Goal: Transaction & Acquisition: Purchase product/service

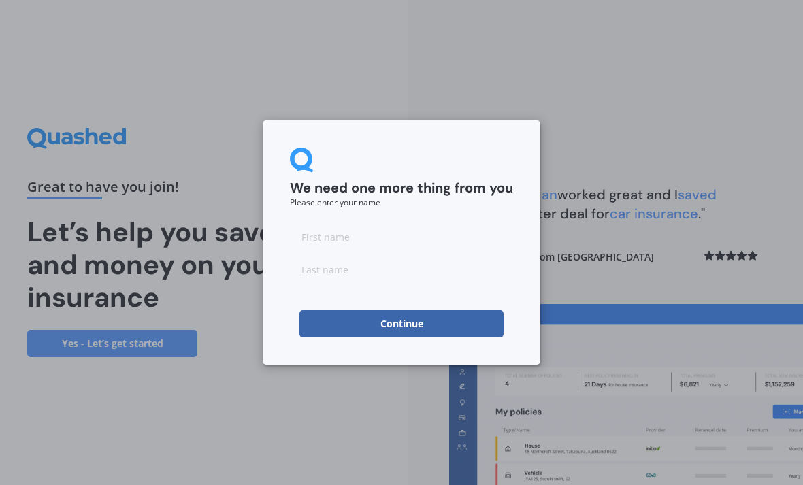
click at [335, 234] on input at bounding box center [401, 236] width 223 height 27
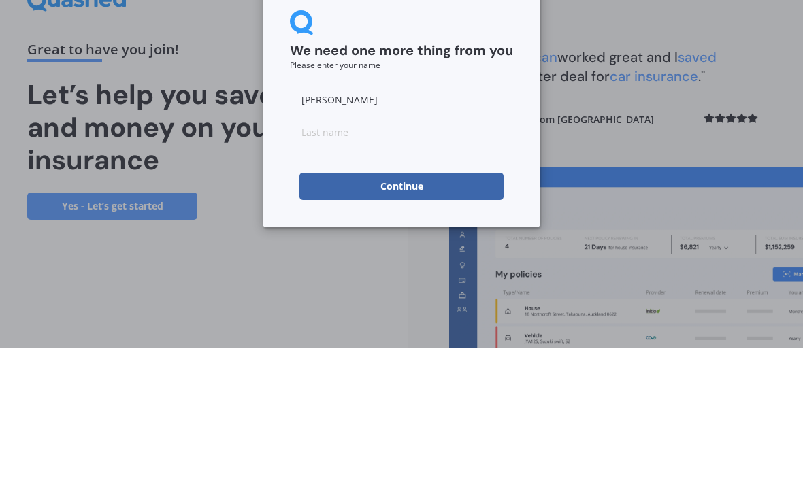
type input "[PERSON_NAME]"
click at [323, 256] on input at bounding box center [401, 269] width 223 height 27
type input "[PERSON_NAME]"
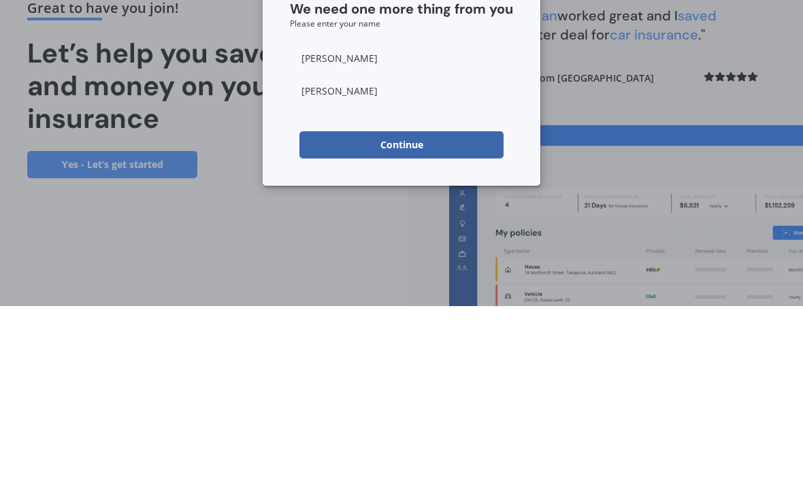
click at [419, 310] on button "Continue" at bounding box center [402, 323] width 204 height 27
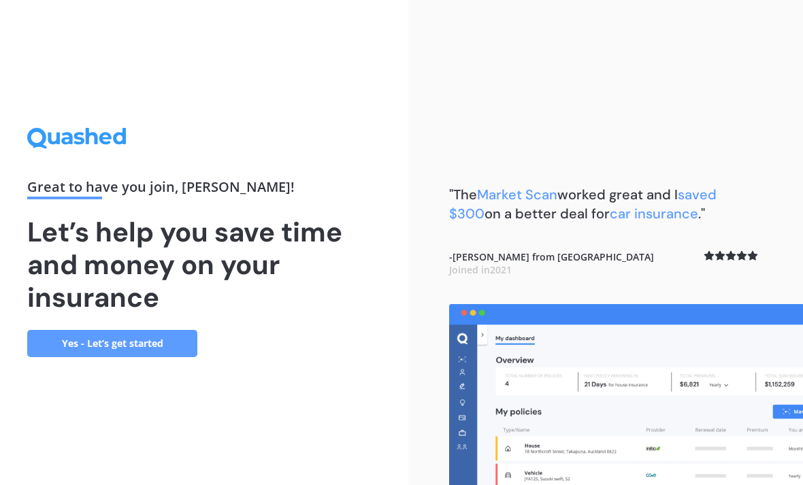
click at [163, 330] on link "Yes - Let’s get started" at bounding box center [112, 343] width 170 height 27
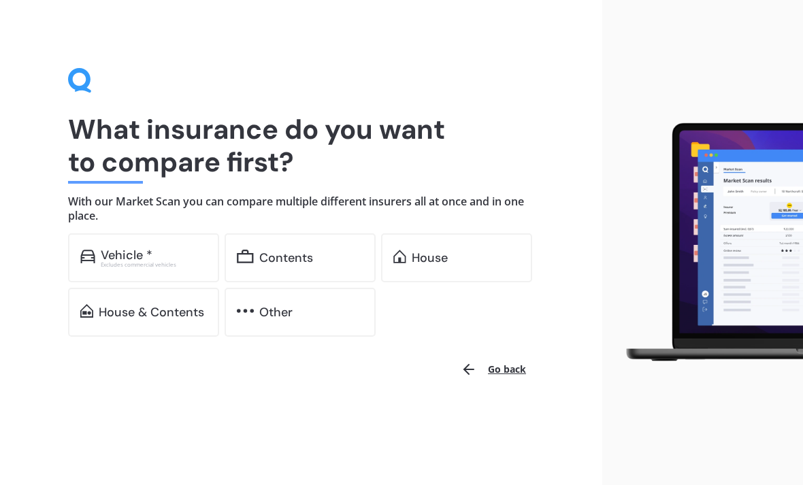
click at [146, 253] on div "Vehicle *" at bounding box center [127, 256] width 52 height 14
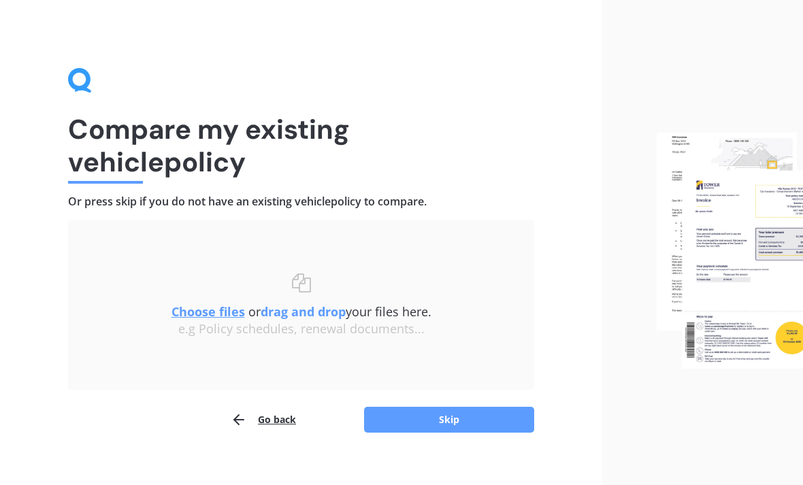
click at [453, 419] on button "Skip" at bounding box center [449, 420] width 170 height 26
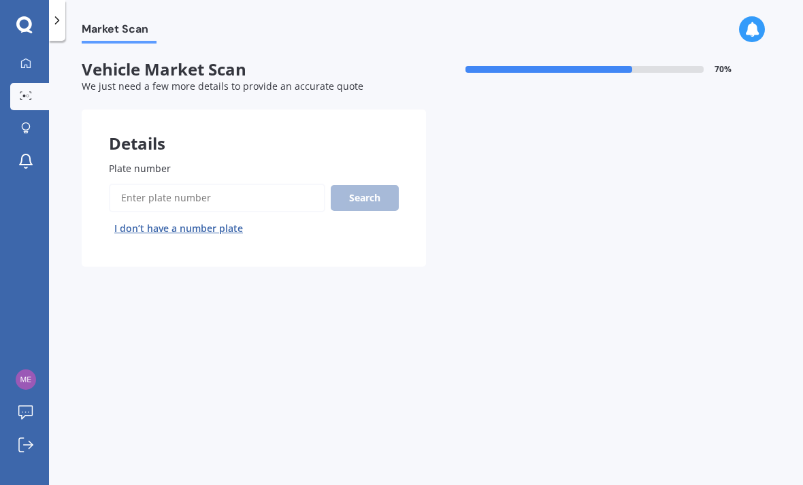
click at [206, 191] on input "Plate number" at bounding box center [217, 198] width 217 height 29
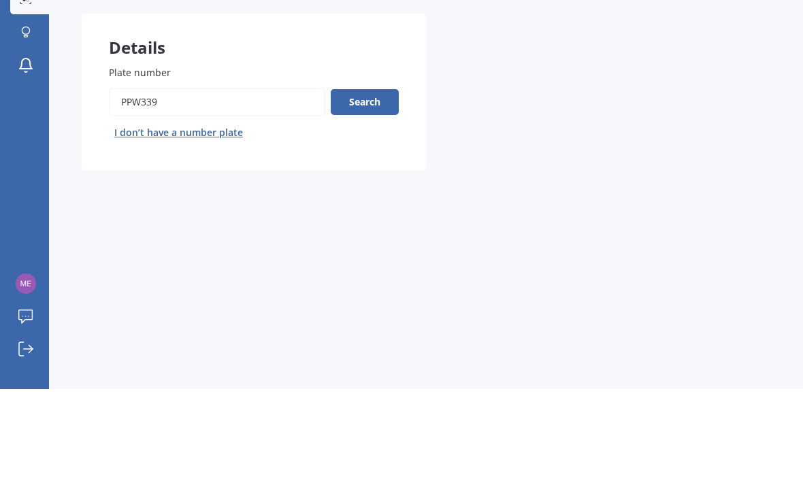
type input "Ppw339"
click at [371, 185] on button "Search" at bounding box center [365, 198] width 68 height 26
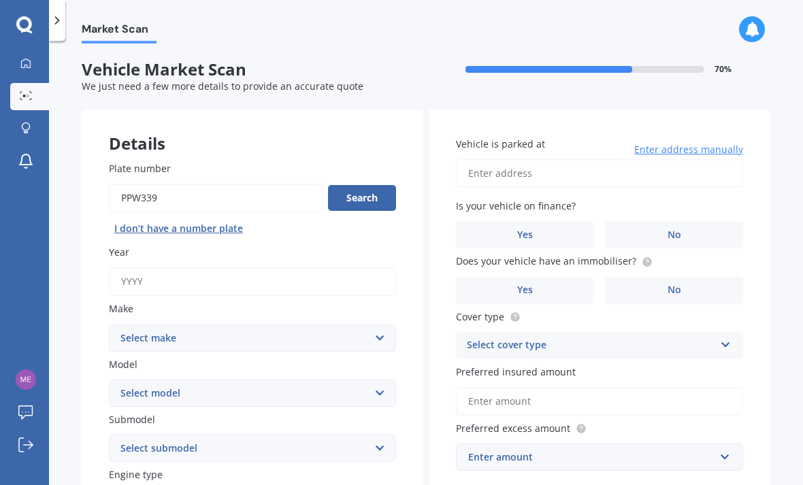
click at [178, 268] on input "Year" at bounding box center [252, 282] width 287 height 29
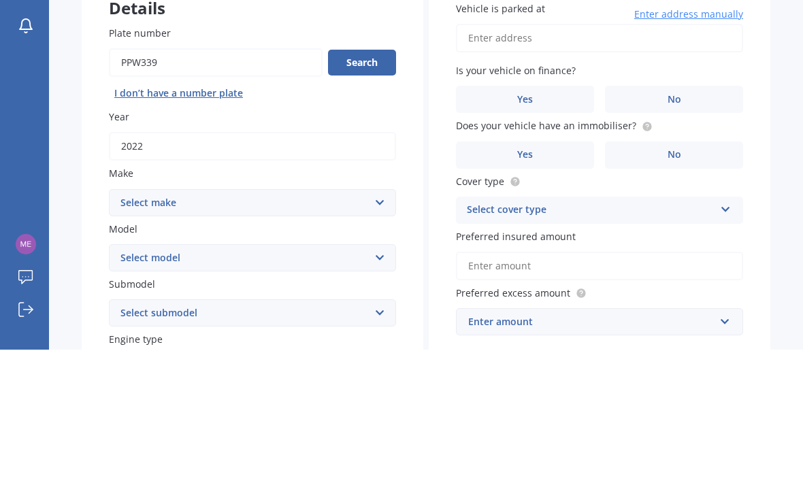
type input "2022"
click at [381, 325] on select "Select make AC ALFA ROMEO ASTON [PERSON_NAME] AUDI AUSTIN BEDFORD Bentley BMW B…" at bounding box center [252, 338] width 287 height 27
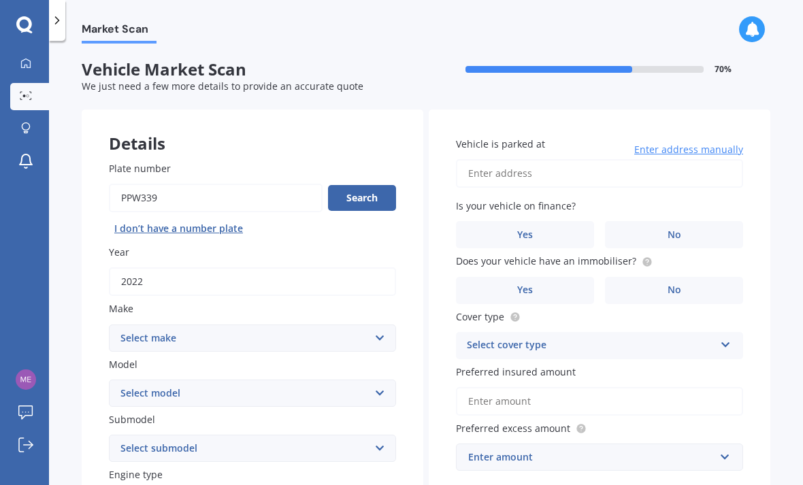
click at [369, 185] on button "Search" at bounding box center [362, 198] width 68 height 26
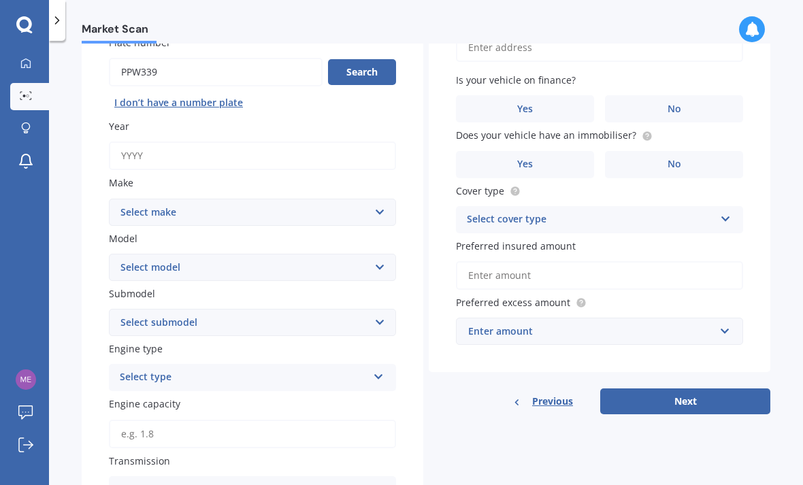
scroll to position [118, 0]
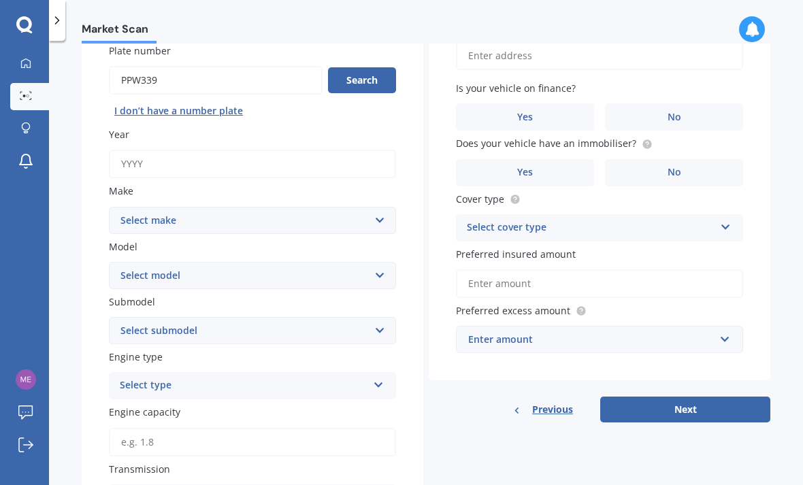
click at [240, 150] on input "Year" at bounding box center [252, 164] width 287 height 29
type input "2022"
click at [373, 207] on select "Select make AC ALFA ROMEO ASTON [PERSON_NAME] AUDI AUSTIN BEDFORD Bentley BMW B…" at bounding box center [252, 220] width 287 height 27
select select "JEEP"
click at [378, 262] on select "Select model Avenger Cherokee Commander Compass Gladiator Grand Cherokee Patrio…" at bounding box center [252, 275] width 287 height 27
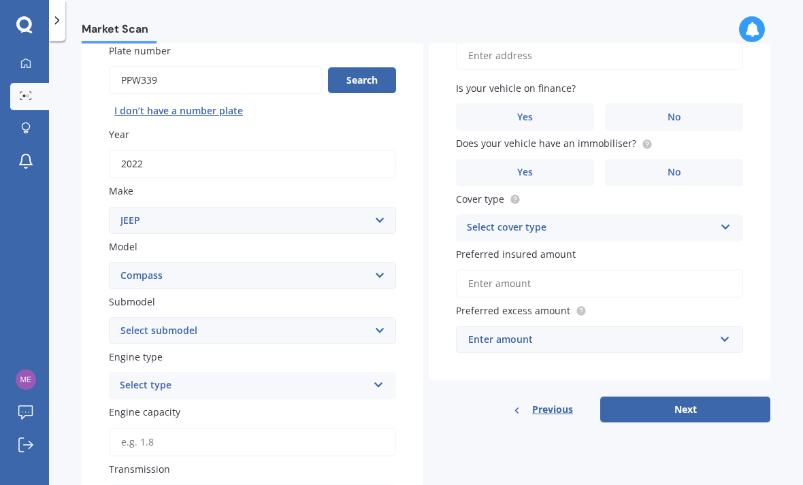
click at [381, 262] on select "Select model Avenger Cherokee Commander Compass Gladiator Grand Cherokee Patrio…" at bounding box center [252, 275] width 287 height 27
select select "WRANGLER"
click at [376, 317] on select "Select submodel (All) 3.8 4x4 Sahara Diesel Sahara Petrol" at bounding box center [252, 330] width 287 height 27
select select "3.8 4X4"
click at [382, 378] on icon at bounding box center [379, 383] width 12 height 10
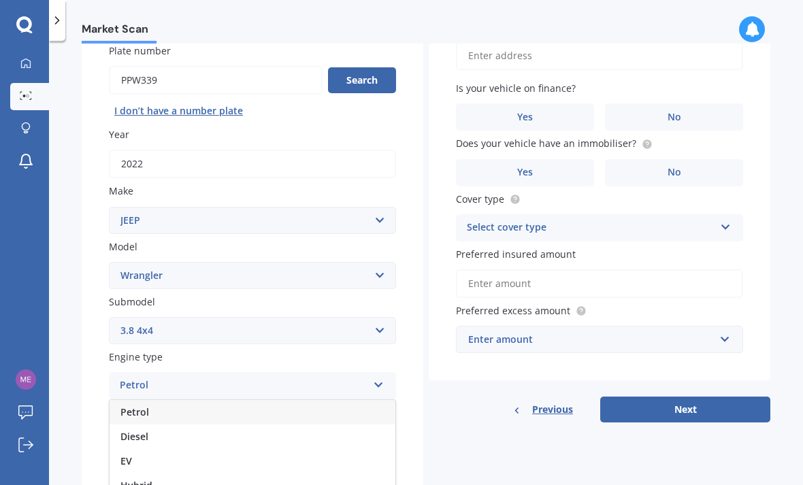
click at [351, 400] on div "Petrol" at bounding box center [253, 412] width 286 height 25
click at [368, 428] on input "Engine capacity" at bounding box center [252, 442] width 287 height 29
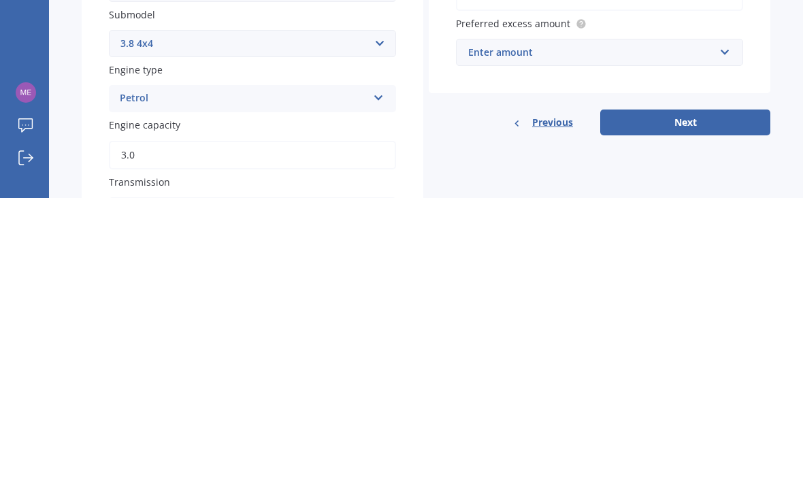
type input "3.6"
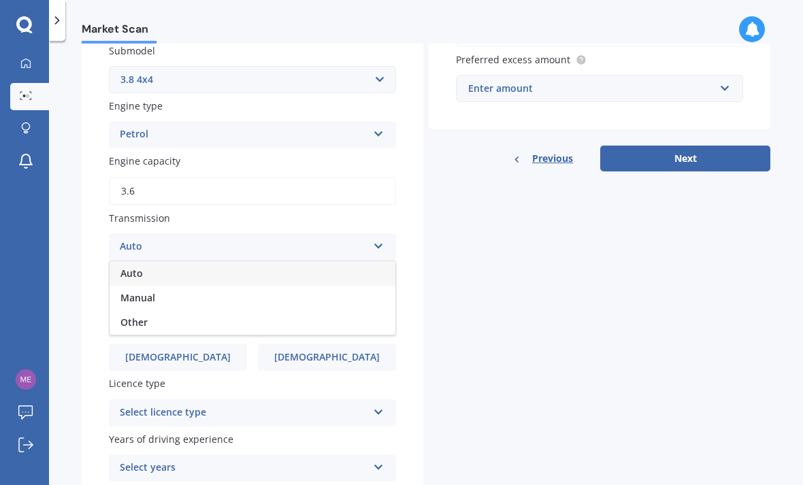
scroll to position [370, 0]
click at [225, 261] on div "Auto" at bounding box center [253, 273] width 286 height 25
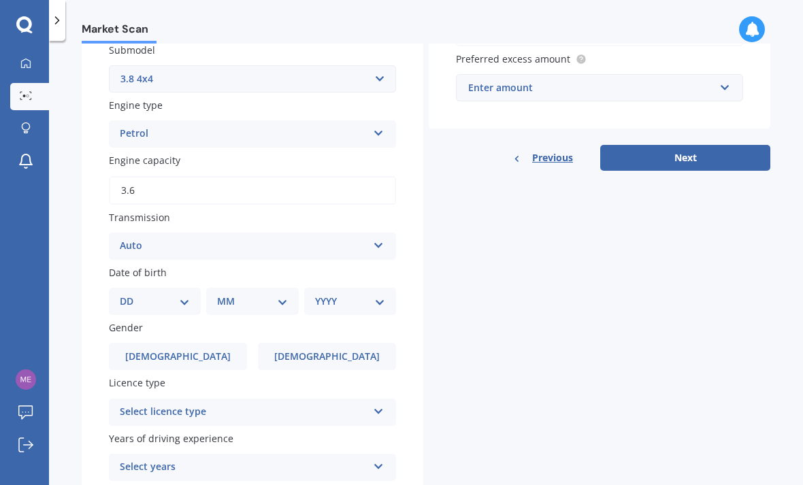
click at [182, 294] on select "DD 01 02 03 04 05 06 07 08 09 10 11 12 13 14 15 16 17 18 19 20 21 22 23 24 25 2…" at bounding box center [155, 301] width 70 height 15
select select "26"
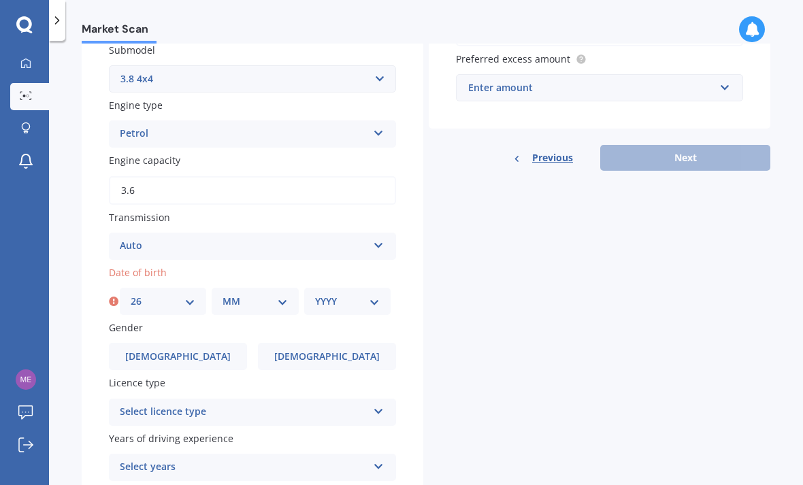
click at [293, 288] on div "MM 01 02 03 04 05 06 07 08 09 10 11 12" at bounding box center [255, 301] width 86 height 27
click at [276, 294] on select "MM 01 02 03 04 05 06 07 08 09 10 11 12" at bounding box center [255, 301] width 65 height 15
select select "04"
click at [379, 294] on select "YYYY 2025 2024 2023 2022 2021 2020 2019 2018 2017 2016 2015 2014 2013 2012 2011…" at bounding box center [347, 301] width 65 height 15
select select "1967"
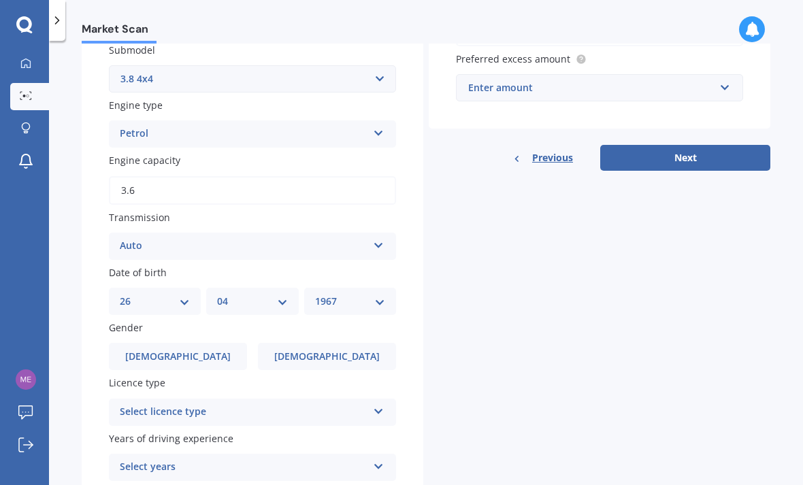
click at [345, 343] on label "[DEMOGRAPHIC_DATA]" at bounding box center [327, 356] width 138 height 27
click at [0, 0] on input "[DEMOGRAPHIC_DATA]" at bounding box center [0, 0] width 0 height 0
click at [380, 404] on icon at bounding box center [379, 409] width 12 height 10
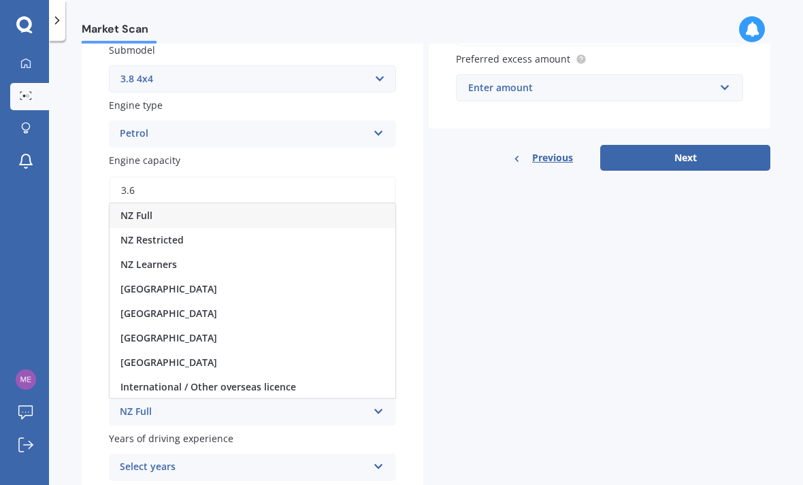
click at [161, 204] on div "NZ Full" at bounding box center [253, 216] width 286 height 25
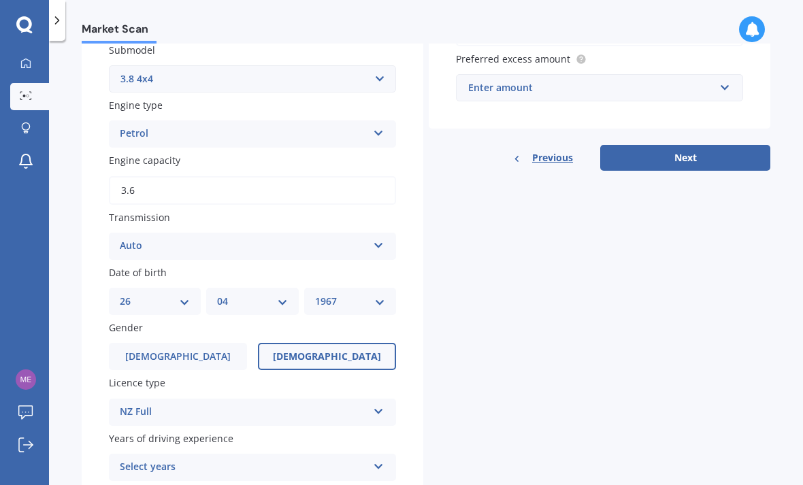
click at [380, 460] on icon at bounding box center [379, 465] width 12 height 10
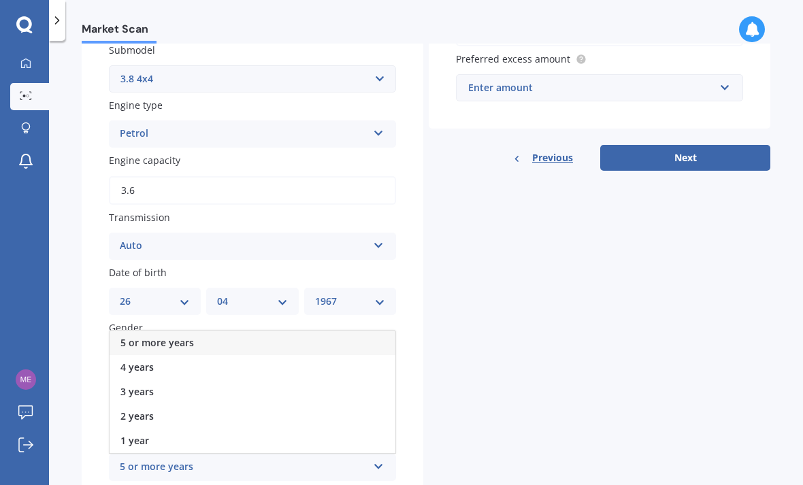
click at [360, 331] on div "5 or more years" at bounding box center [253, 343] width 286 height 25
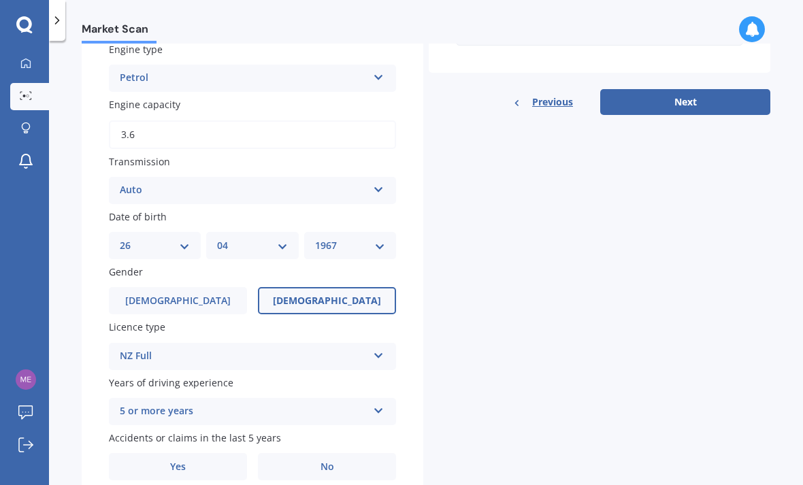
scroll to position [425, 0]
click at [189, 454] on label "Yes" at bounding box center [178, 467] width 138 height 27
click at [0, 0] on input "Yes" at bounding box center [0, 0] width 0 height 0
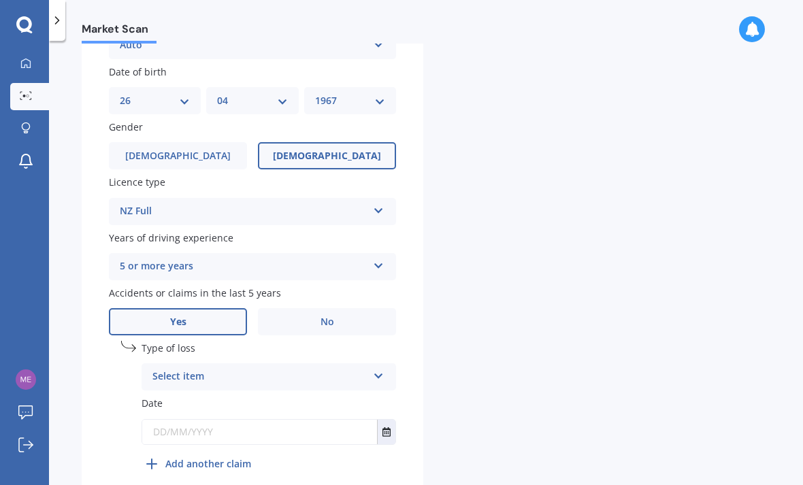
scroll to position [570, 0]
click at [380, 370] on icon at bounding box center [379, 375] width 12 height 10
click at [322, 417] on div "Not at fault accident" at bounding box center [268, 429] width 253 height 25
click at [289, 421] on input "text" at bounding box center [259, 433] width 235 height 25
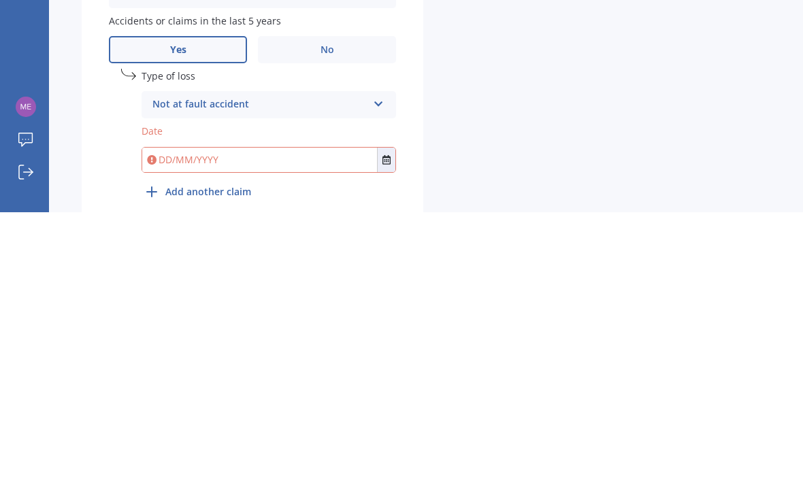
click at [283, 421] on input "text" at bounding box center [259, 433] width 235 height 25
click at [268, 421] on input "text" at bounding box center [259, 433] width 235 height 25
click at [389, 428] on icon "Select date" at bounding box center [387, 433] width 8 height 10
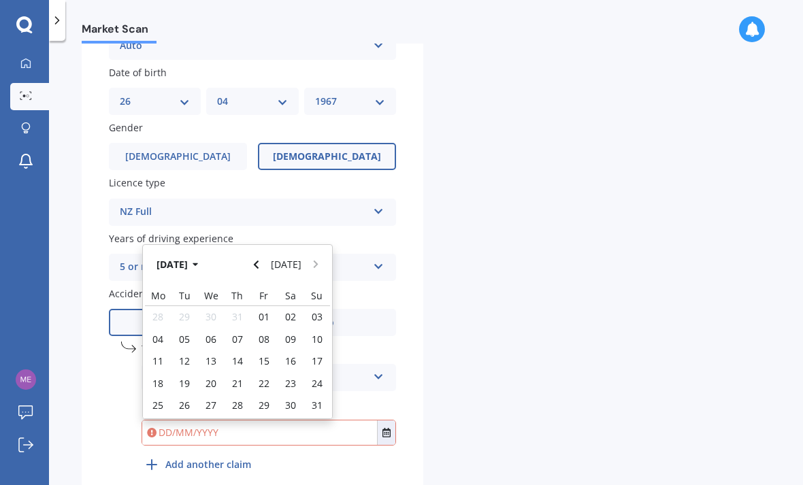
click at [203, 253] on button "[DATE]" at bounding box center [179, 265] width 59 height 25
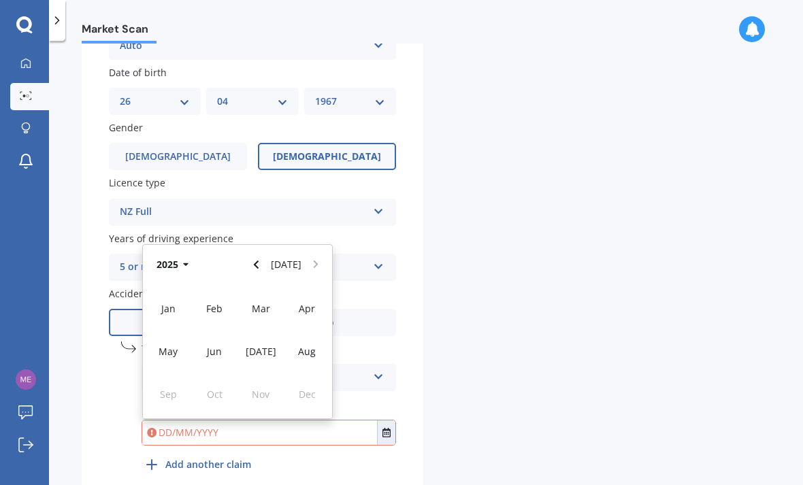
click at [306, 302] on span "Apr" at bounding box center [307, 308] width 16 height 13
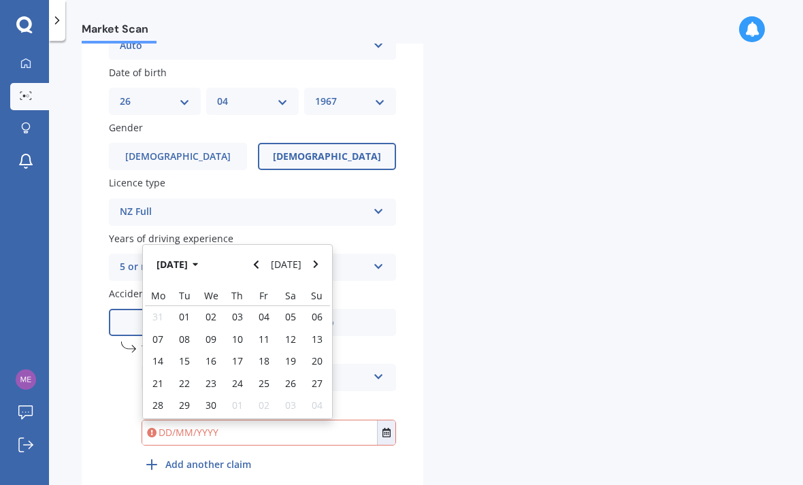
click at [196, 253] on button "[DATE]" at bounding box center [179, 265] width 59 height 25
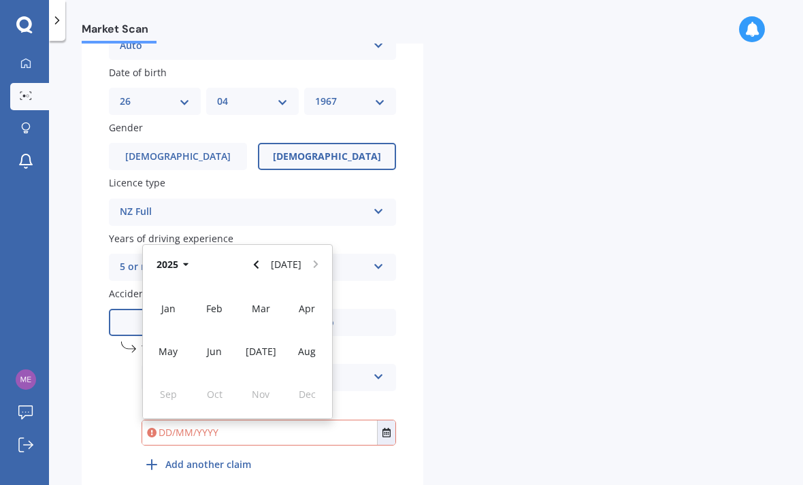
click at [180, 253] on button "2025" at bounding box center [174, 265] width 49 height 25
click at [306, 302] on span "2022" at bounding box center [307, 308] width 22 height 13
click at [306, 302] on span "Apr" at bounding box center [307, 308] width 16 height 13
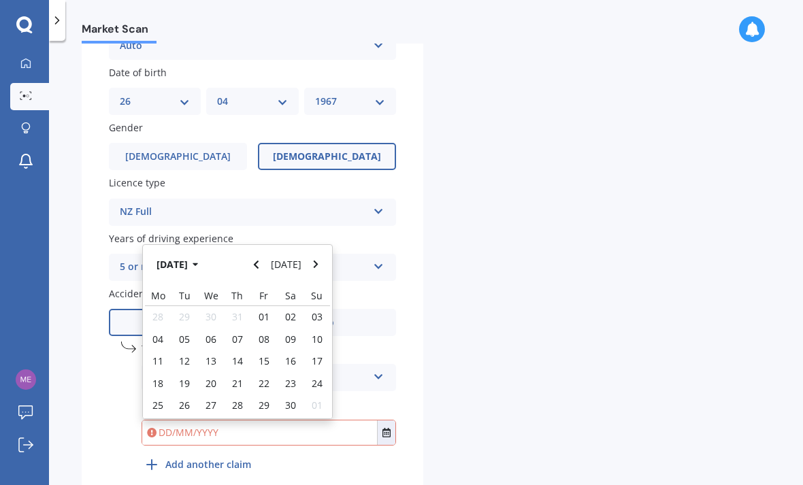
click at [185, 333] on span "05" at bounding box center [184, 339] width 11 height 13
type input "[DATE]"
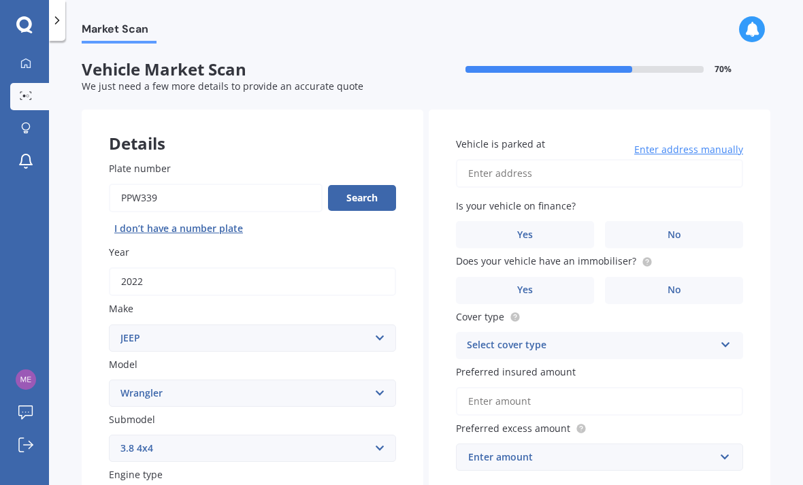
scroll to position [0, 0]
click at [513, 159] on input "Vehicle is parked at" at bounding box center [599, 173] width 287 height 29
type input "[STREET_ADDRESS]"
click at [685, 221] on label "No" at bounding box center [674, 234] width 138 height 27
click at [0, 0] on input "No" at bounding box center [0, 0] width 0 height 0
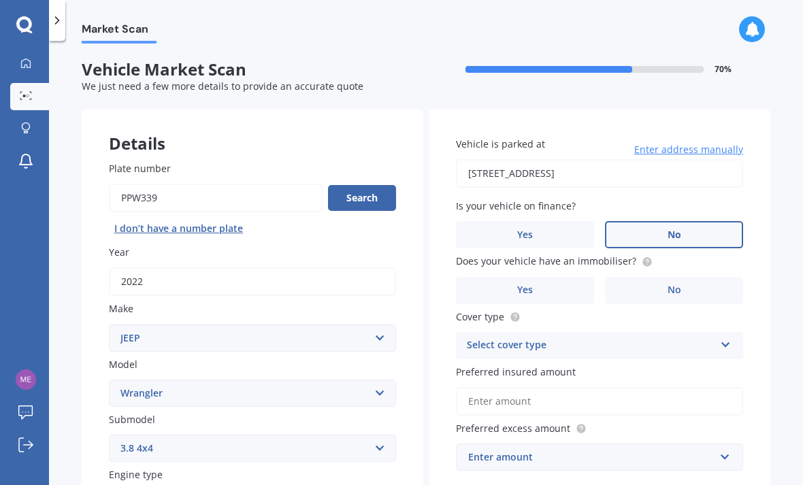
click at [548, 277] on label "Yes" at bounding box center [525, 290] width 138 height 27
click at [0, 0] on input "Yes" at bounding box center [0, 0] width 0 height 0
click at [729, 338] on icon at bounding box center [726, 343] width 12 height 10
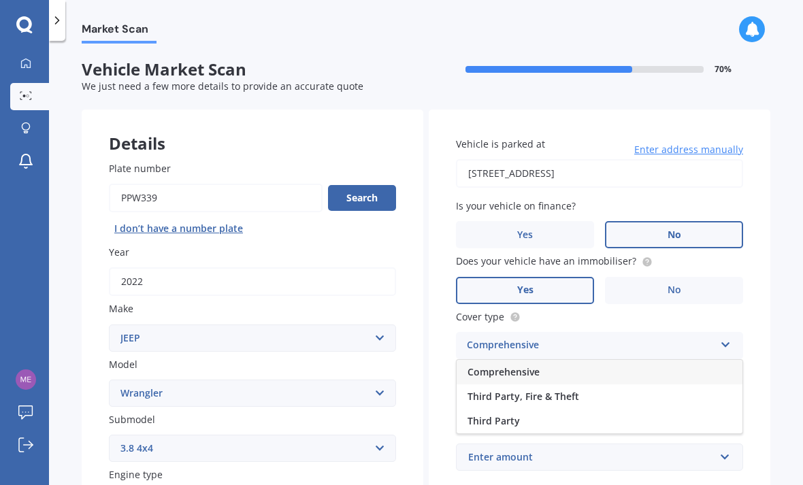
click at [620, 360] on div "Comprehensive" at bounding box center [600, 372] width 286 height 25
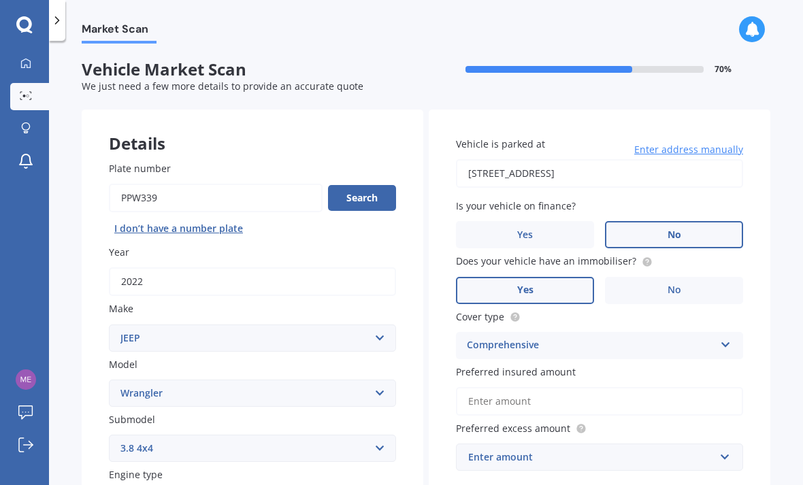
click at [532, 229] on span "Yes" at bounding box center [525, 235] width 16 height 12
click at [0, 0] on input "Yes" at bounding box center [0, 0] width 0 height 0
click at [544, 387] on input "Preferred insured amount" at bounding box center [599, 401] width 287 height 29
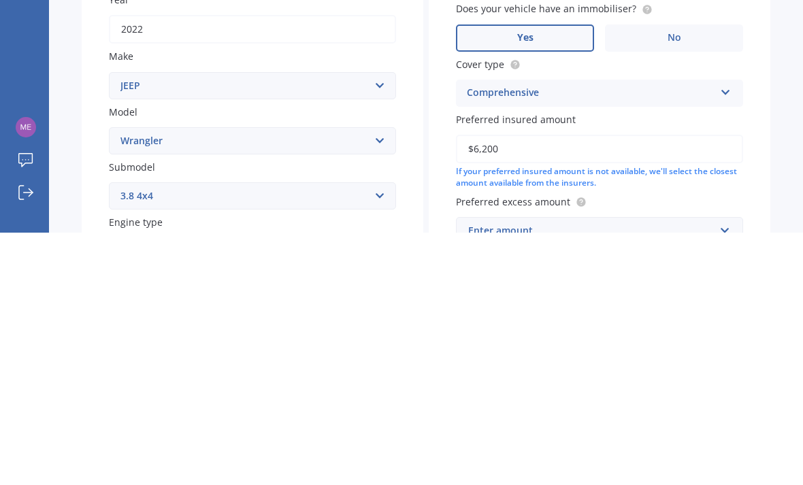
type input "$62,000"
click at [771, 137] on div "Market Scan Vehicle Market Scan 70 % We just need a few more details to provide…" at bounding box center [426, 266] width 754 height 445
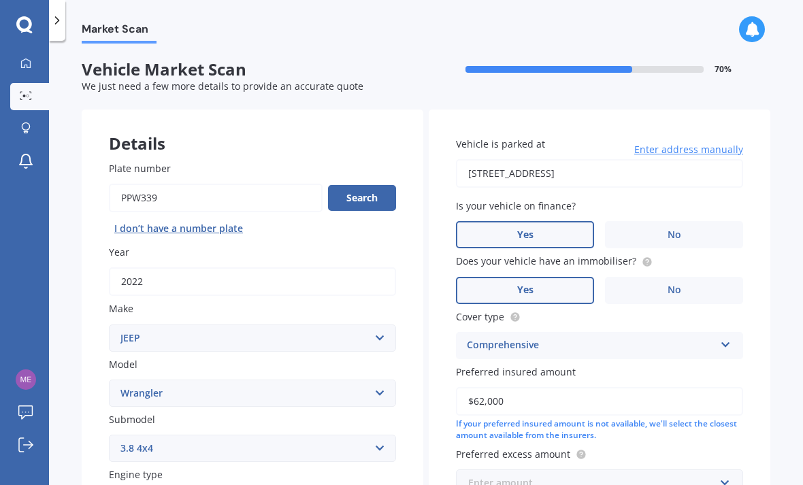
click at [731, 471] on input "text" at bounding box center [595, 484] width 275 height 26
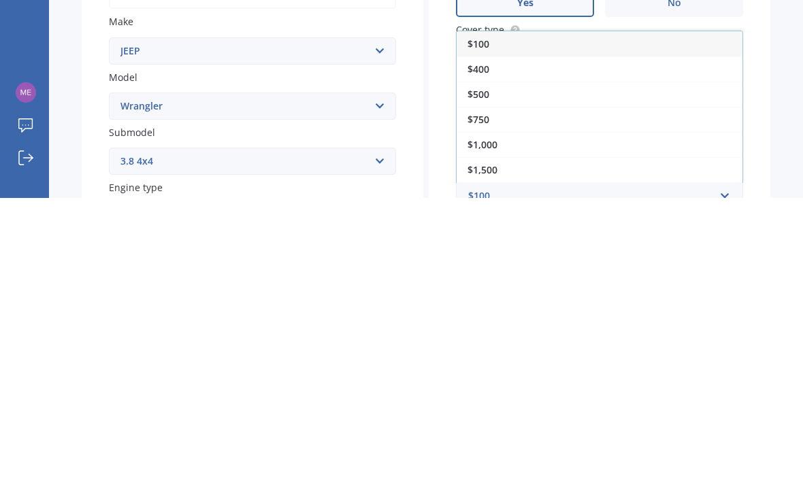
click at [496, 369] on div "$500" at bounding box center [600, 381] width 286 height 25
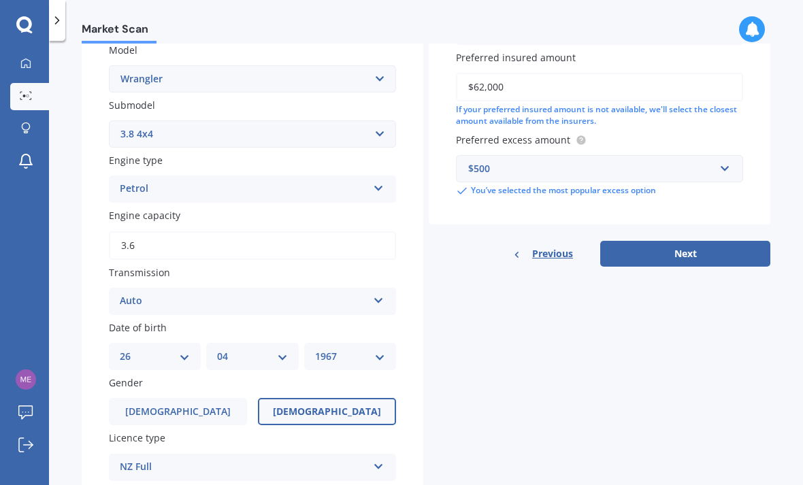
scroll to position [313, 0]
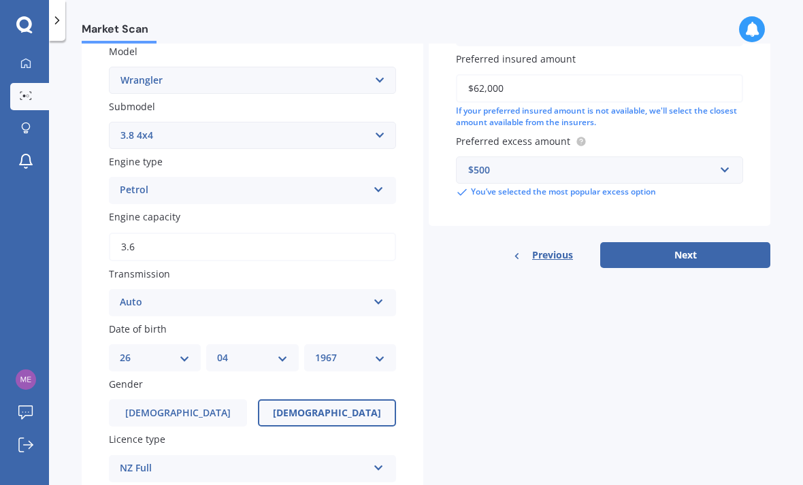
click at [700, 242] on button "Next" at bounding box center [686, 255] width 170 height 26
select select "26"
select select "04"
select select "1967"
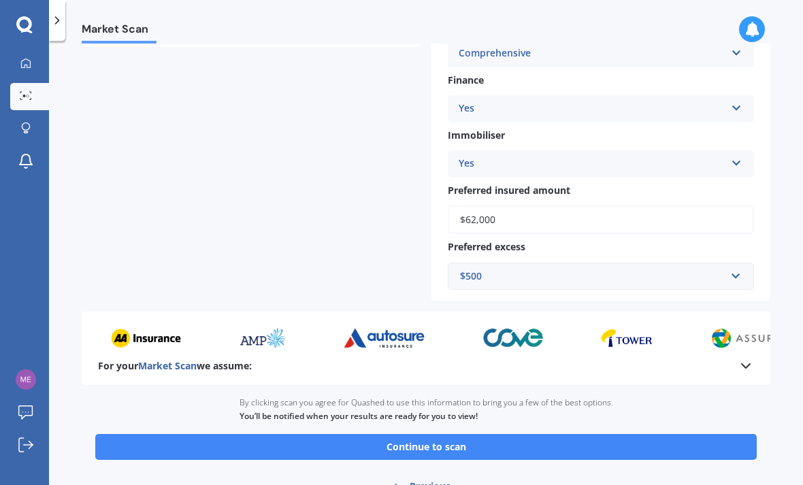
scroll to position [436, 0]
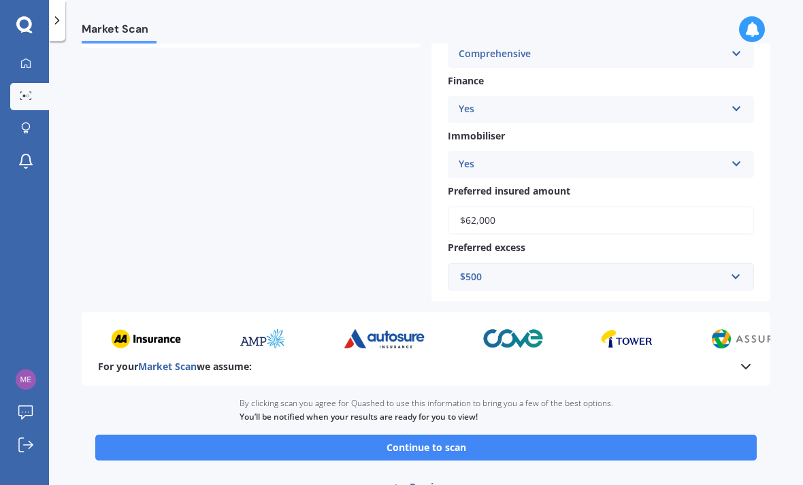
click at [451, 435] on button "Continue to scan" at bounding box center [426, 448] width 662 height 26
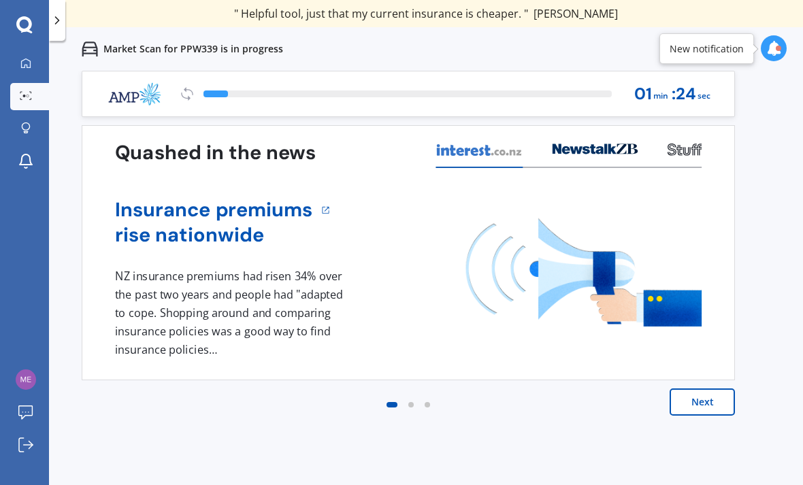
click at [712, 400] on button "Next" at bounding box center [702, 402] width 65 height 27
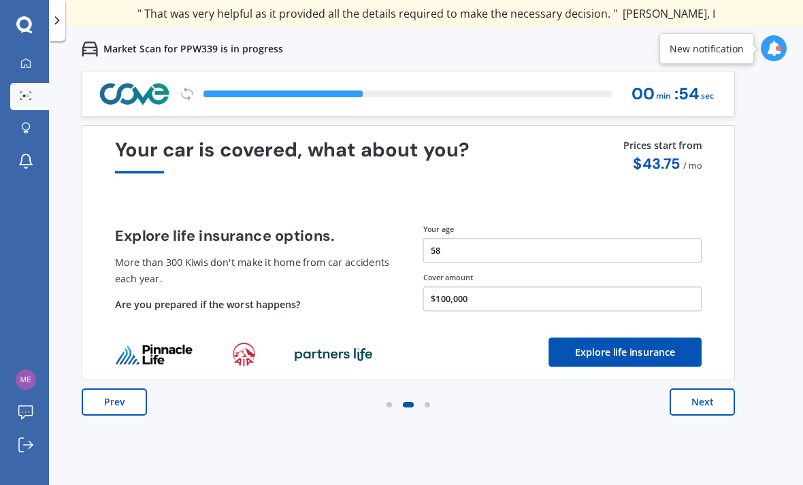
click at [709, 401] on button "Next" at bounding box center [702, 402] width 65 height 27
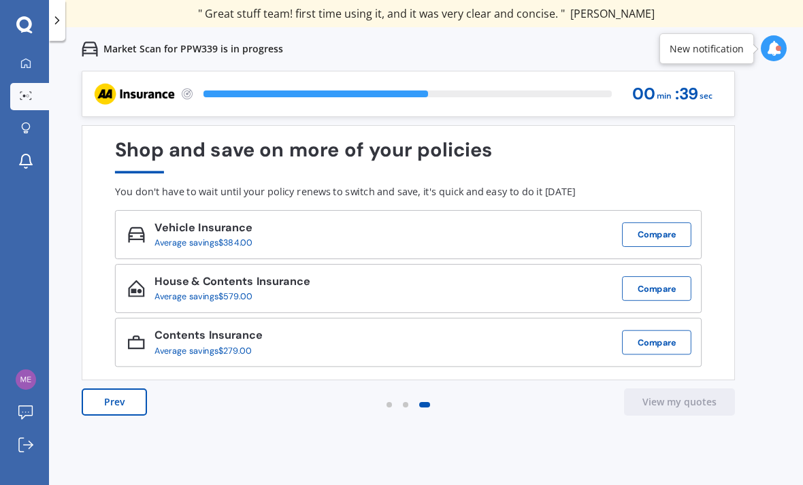
click at [658, 291] on button "Compare" at bounding box center [656, 288] width 69 height 25
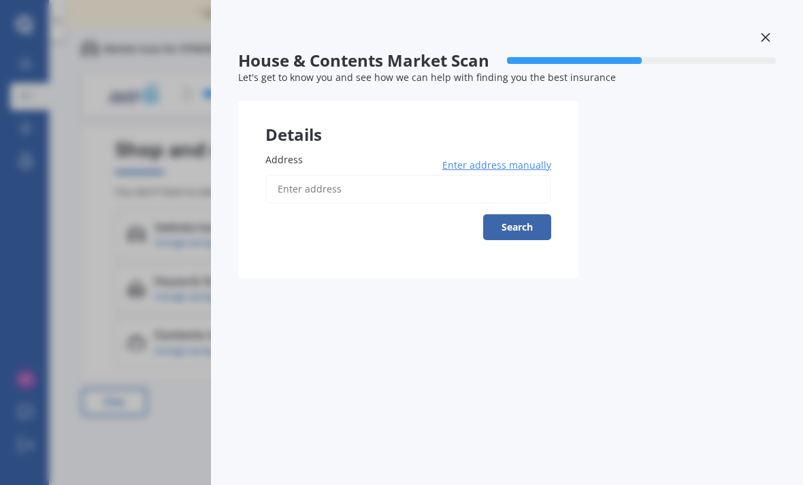
click at [351, 185] on input "Address" at bounding box center [409, 189] width 286 height 29
type input "[STREET_ADDRESS]"
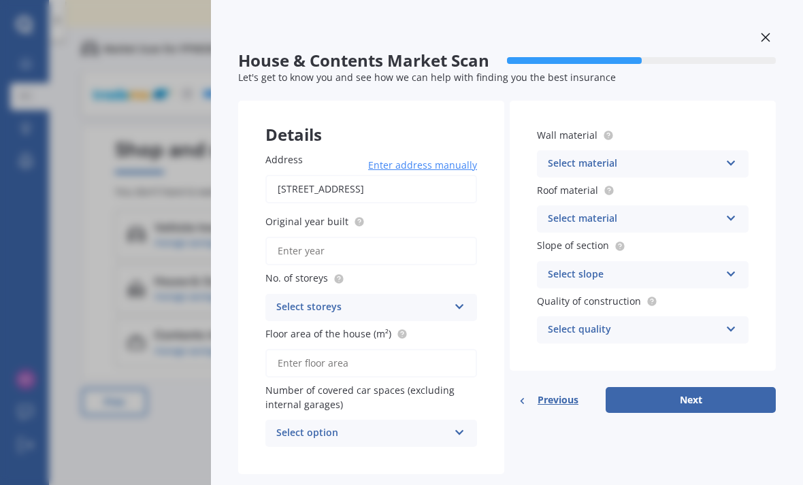
click at [318, 237] on input "Original year built" at bounding box center [372, 251] width 212 height 29
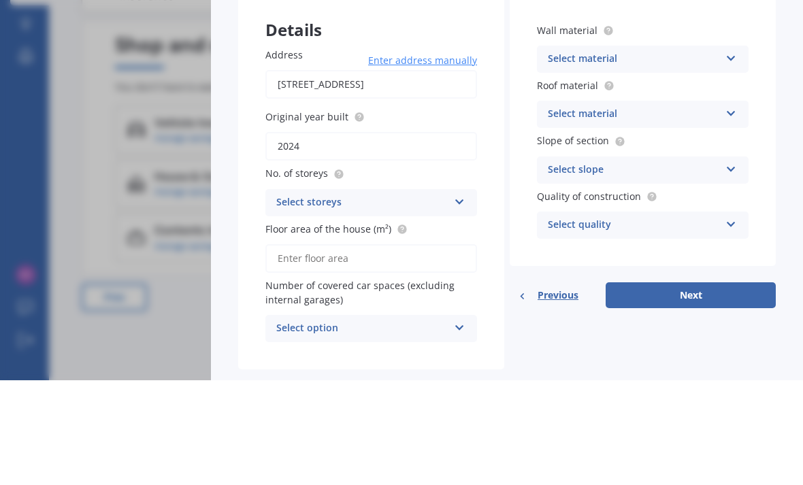
type input "2024"
click at [458, 300] on icon at bounding box center [460, 305] width 12 height 10
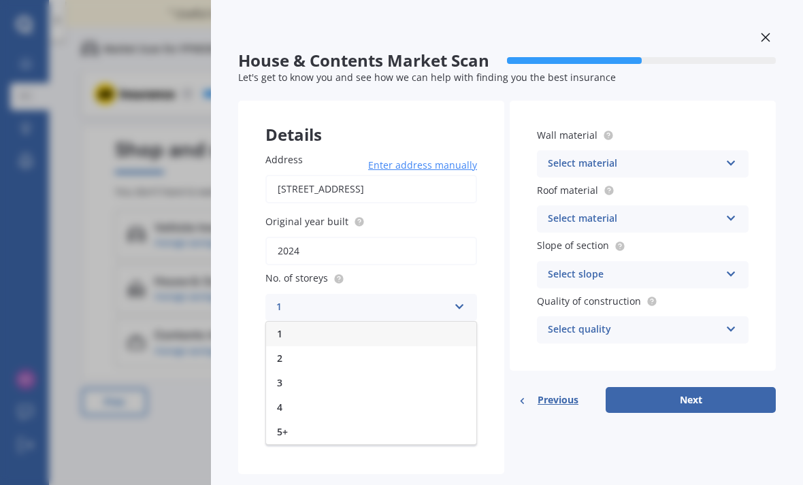
click at [318, 322] on div "1" at bounding box center [371, 334] width 210 height 25
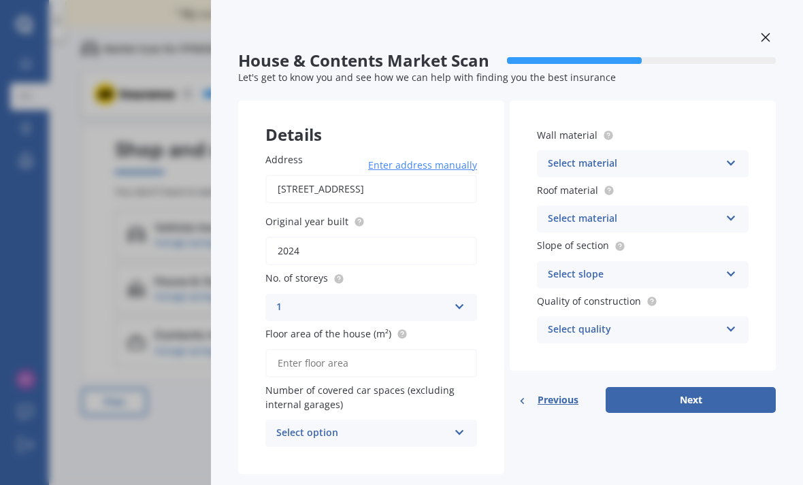
click at [413, 349] on input "Floor area of the house (m²)" at bounding box center [372, 363] width 212 height 29
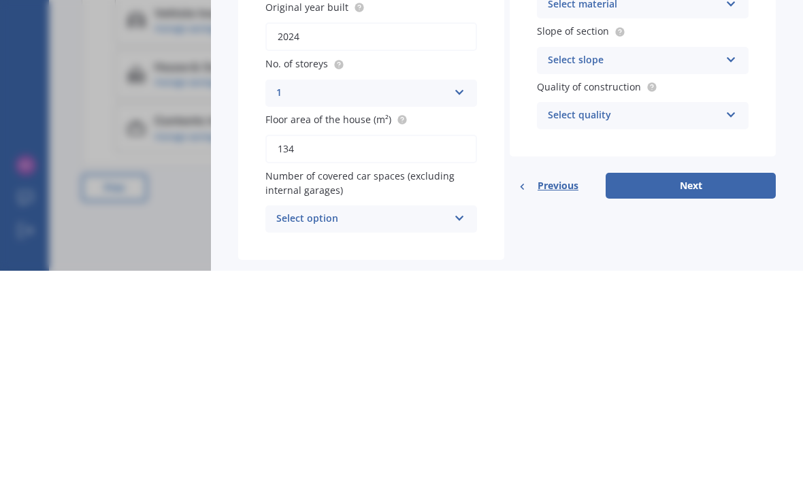
type input "134"
click at [456, 426] on icon at bounding box center [460, 431] width 12 height 10
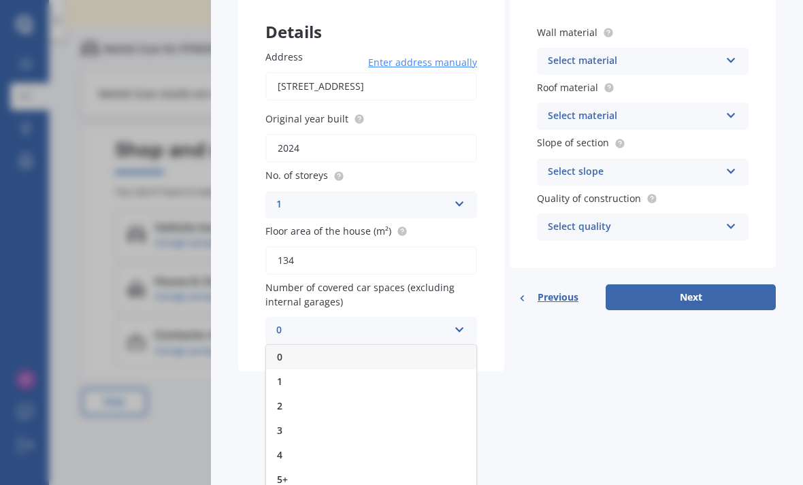
click at [595, 382] on div "House & Contents Market Scan 50 % Let's get to know you and see how we can help…" at bounding box center [507, 242] width 592 height 485
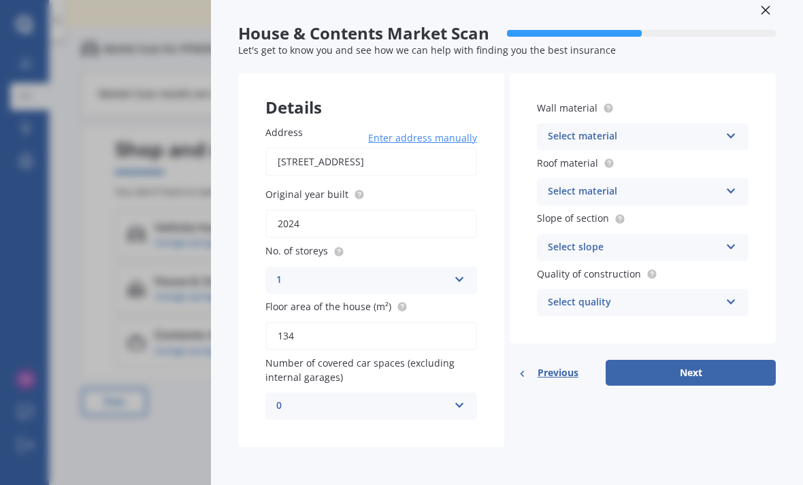
scroll to position [20, 0]
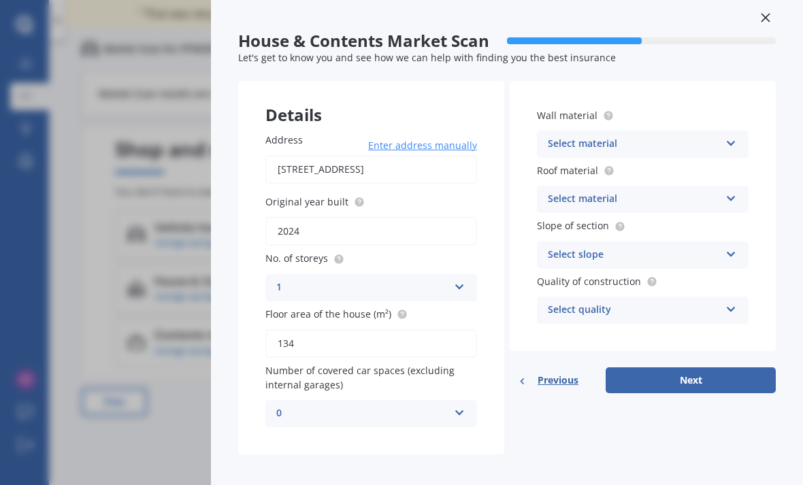
click at [725, 131] on div "Select material Artificial weatherboard/plank cladding Blockwork Brick veneer D…" at bounding box center [643, 144] width 212 height 27
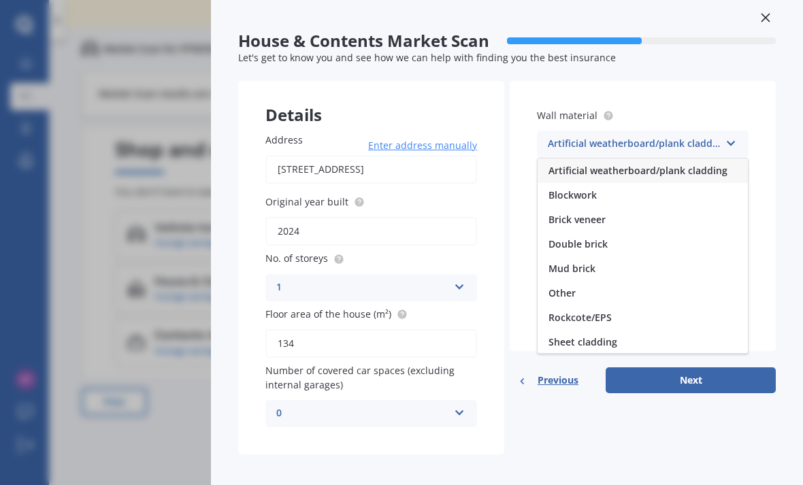
click at [579, 213] on span "Brick veneer" at bounding box center [577, 219] width 57 height 13
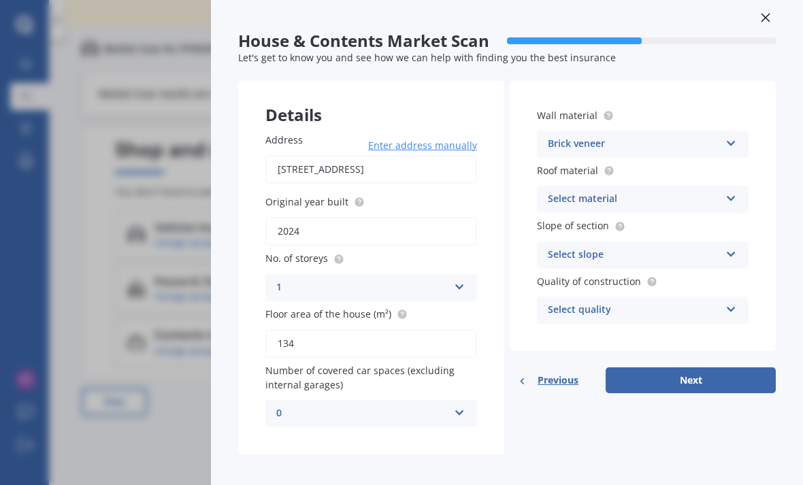
click at [727, 191] on icon at bounding box center [732, 196] width 12 height 10
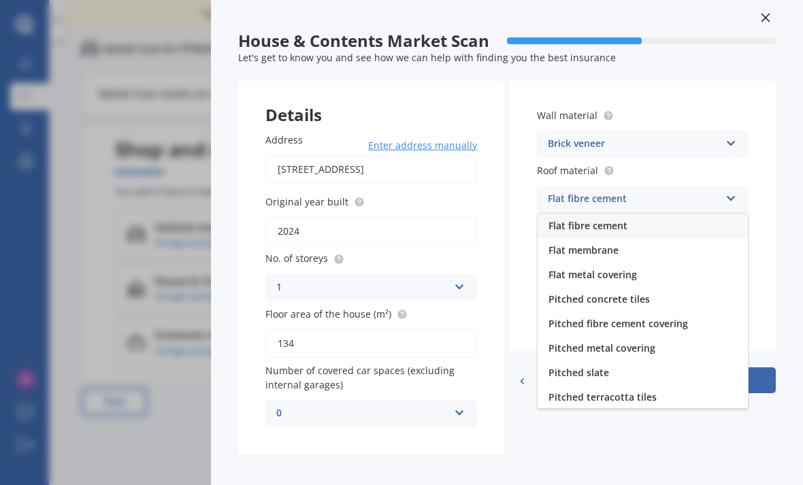
scroll to position [0, 0]
click at [635, 342] on span "Pitched metal covering" at bounding box center [602, 348] width 107 height 13
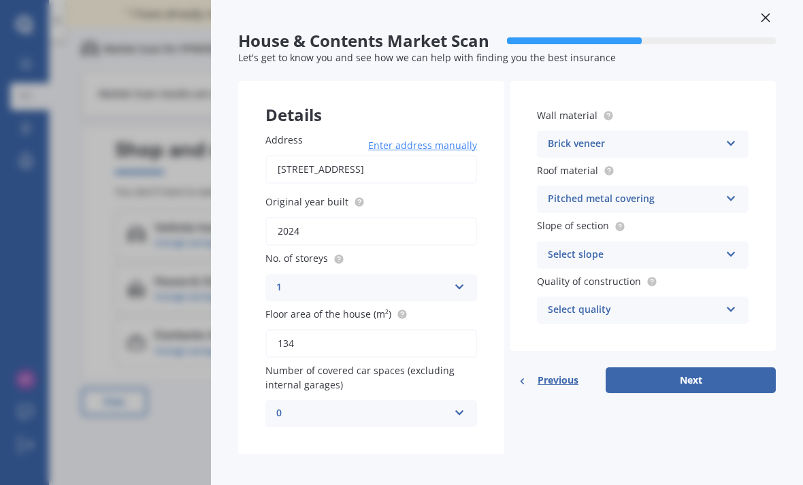
click at [737, 247] on icon at bounding box center [732, 252] width 12 height 10
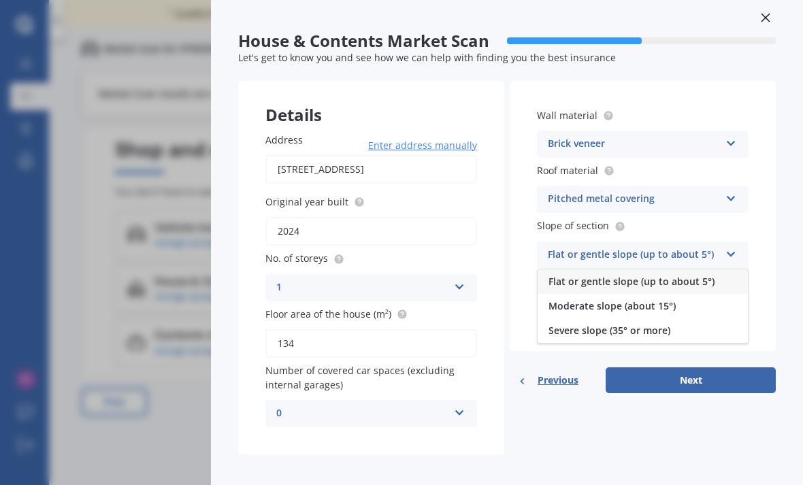
click at [669, 300] on span "Moderate slope (about 15°)" at bounding box center [612, 306] width 127 height 13
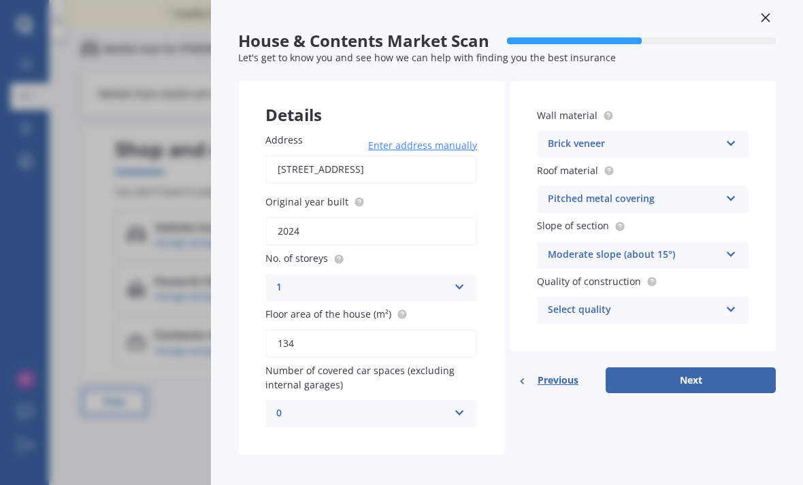
click at [730, 302] on icon at bounding box center [732, 307] width 12 height 10
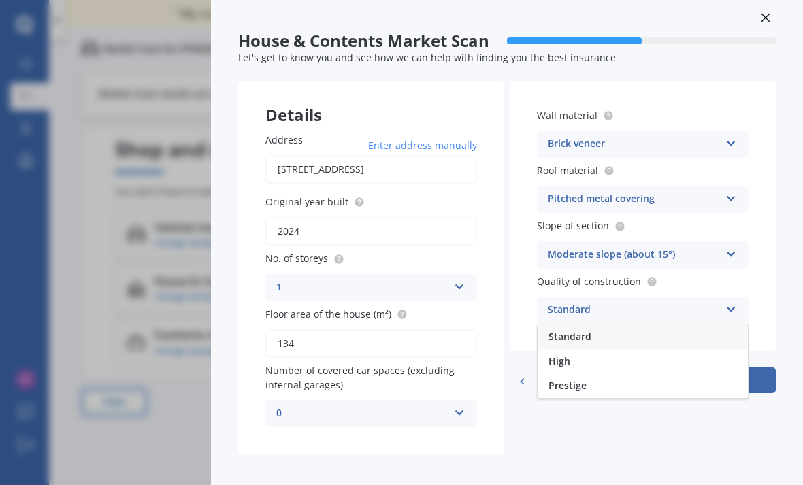
click at [600, 349] on div "High" at bounding box center [643, 361] width 210 height 25
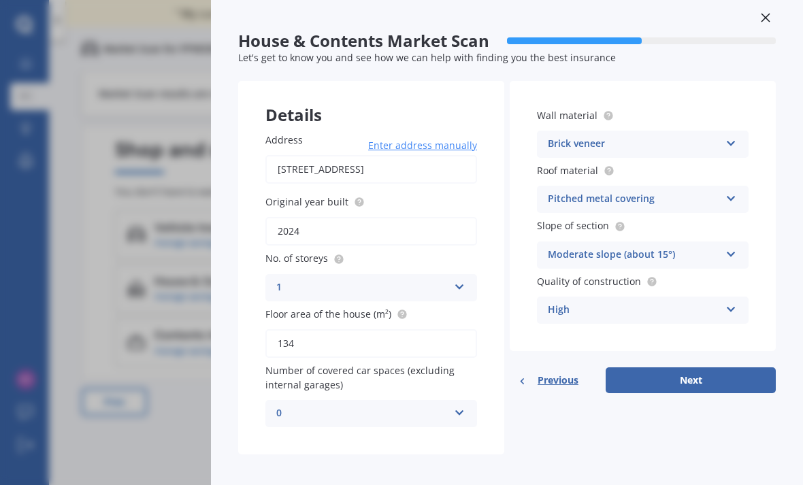
click at [699, 368] on button "Next" at bounding box center [691, 381] width 170 height 26
select select "26"
select select "04"
select select "1967"
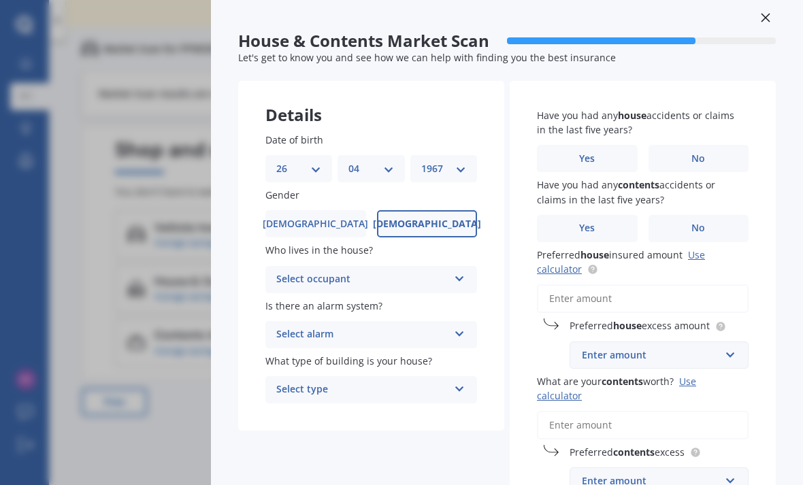
click at [449, 266] on div "Select occupant Owner Owner + Boarder" at bounding box center [372, 279] width 212 height 27
click at [453, 294] on div "Owner" at bounding box center [371, 306] width 210 height 25
click at [460, 327] on icon at bounding box center [460, 332] width 12 height 10
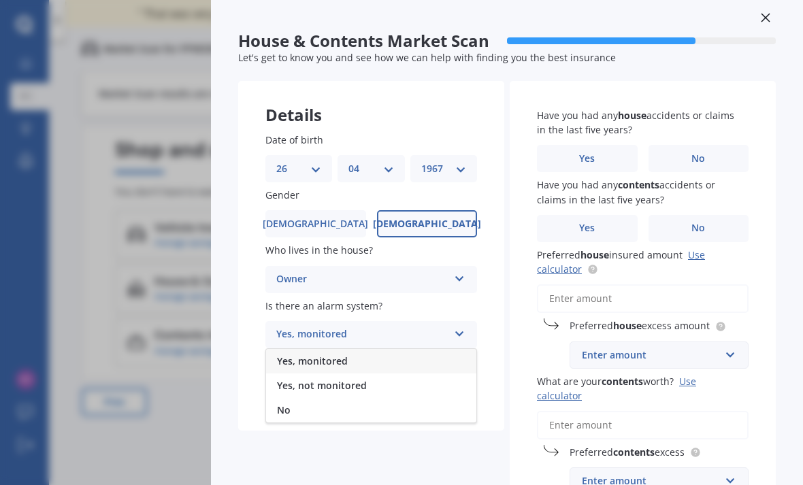
click at [411, 398] on div "No" at bounding box center [371, 410] width 210 height 25
click at [456, 382] on icon at bounding box center [460, 387] width 12 height 10
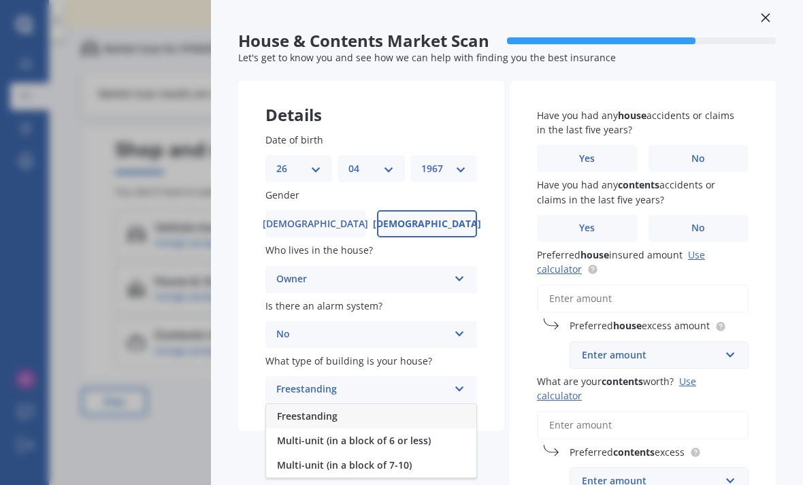
click at [420, 434] on span "Multi-unit (in a block of 6 or less)" at bounding box center [354, 440] width 154 height 13
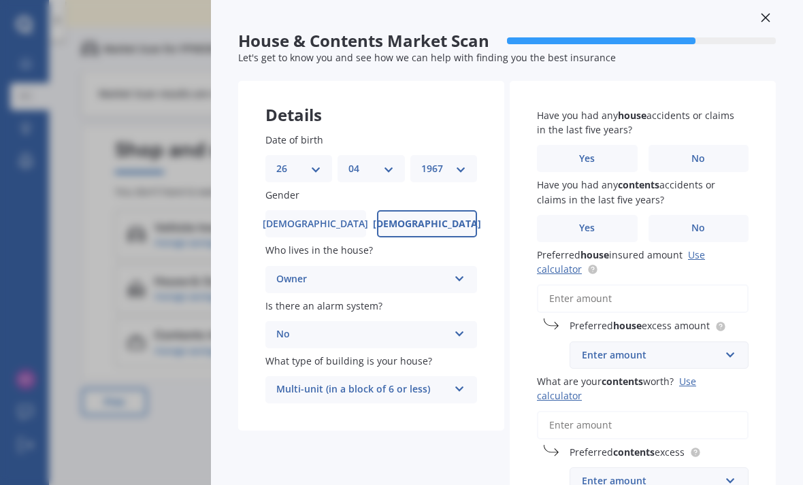
click at [698, 153] on span "No" at bounding box center [699, 159] width 14 height 12
click at [0, 0] on input "No" at bounding box center [0, 0] width 0 height 0
click at [596, 215] on label "Yes" at bounding box center [587, 228] width 101 height 27
click at [0, 0] on input "Yes" at bounding box center [0, 0] width 0 height 0
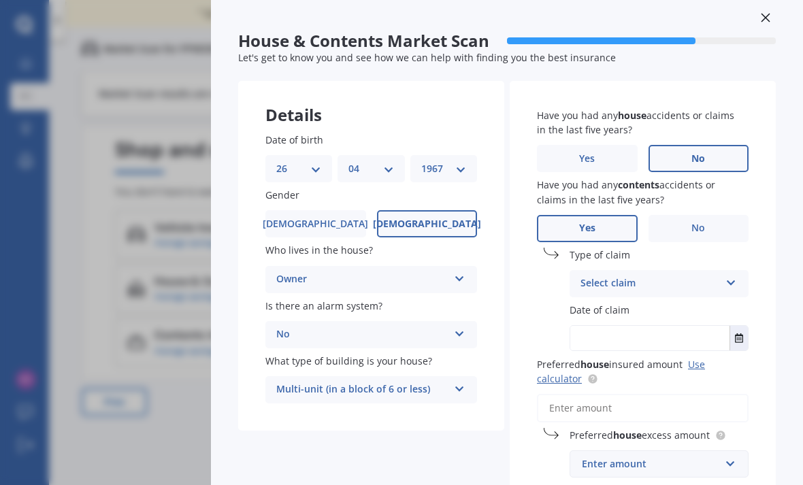
click at [729, 276] on icon at bounding box center [732, 281] width 12 height 10
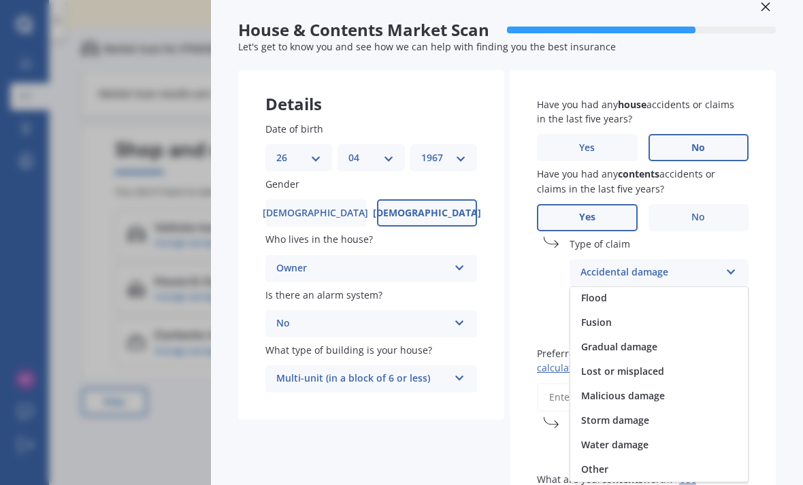
scroll to position [30, 0]
click at [655, 366] on span "Lost or misplaced" at bounding box center [622, 372] width 83 height 13
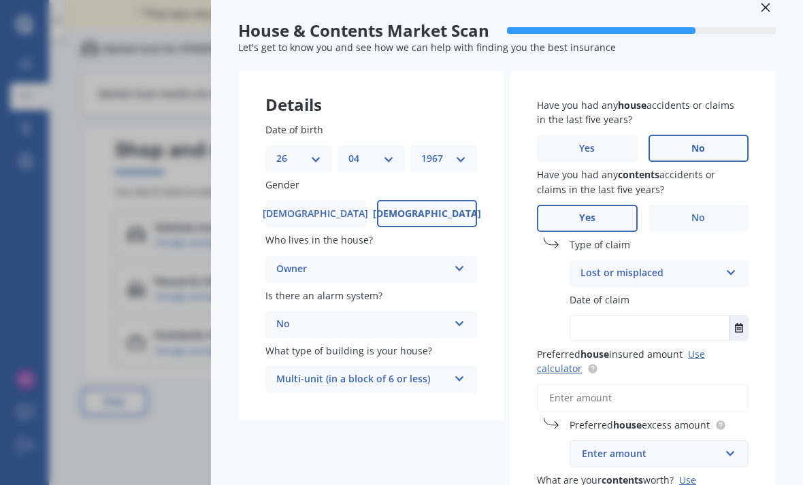
click at [735, 316] on button "Select date" at bounding box center [739, 328] width 18 height 25
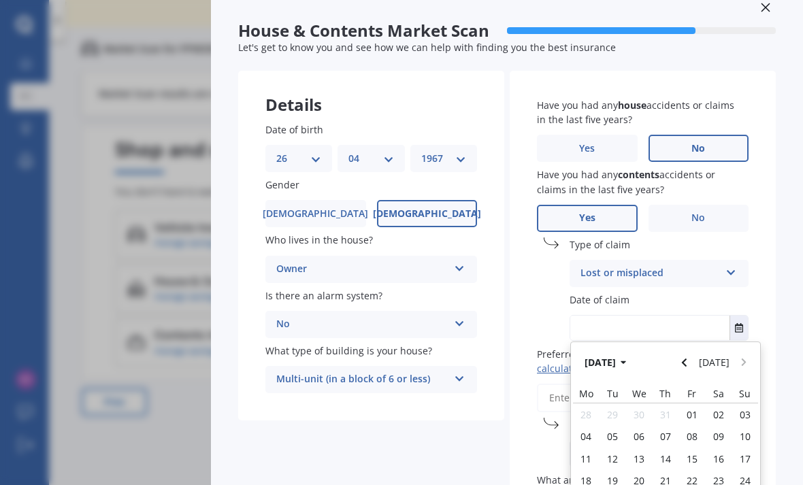
click at [626, 350] on button "[DATE]" at bounding box center [608, 362] width 59 height 25
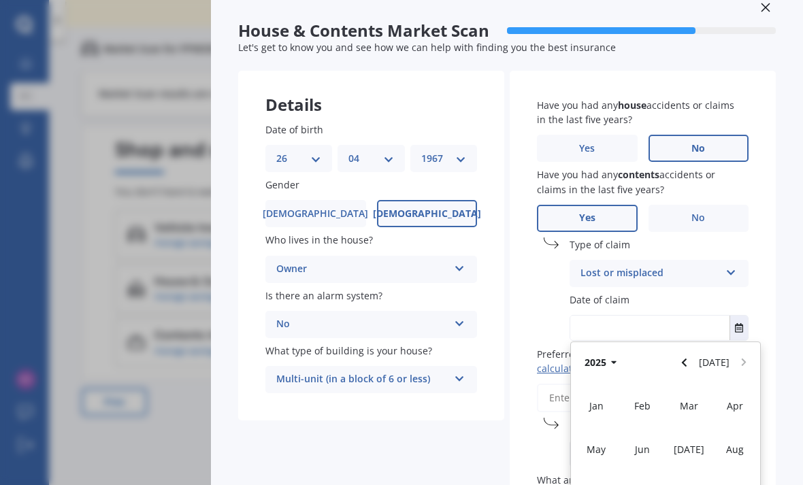
click at [739, 400] on span "Apr" at bounding box center [735, 406] width 16 height 13
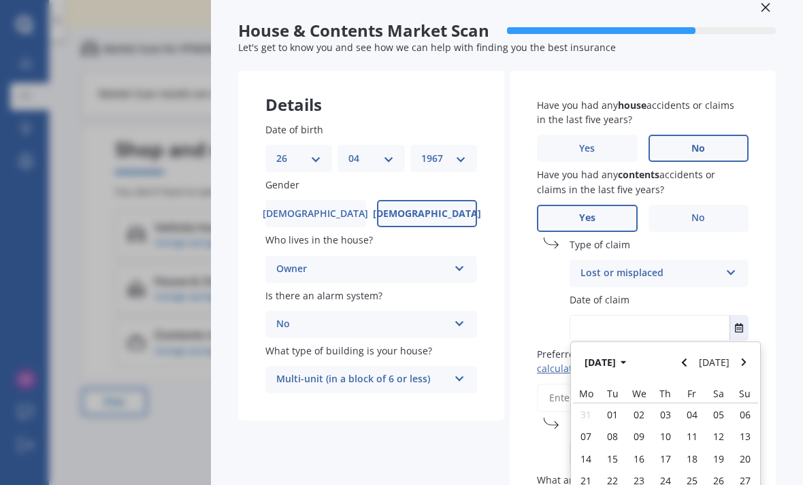
click at [643, 409] on span "02" at bounding box center [639, 415] width 11 height 13
type input "[DATE]"
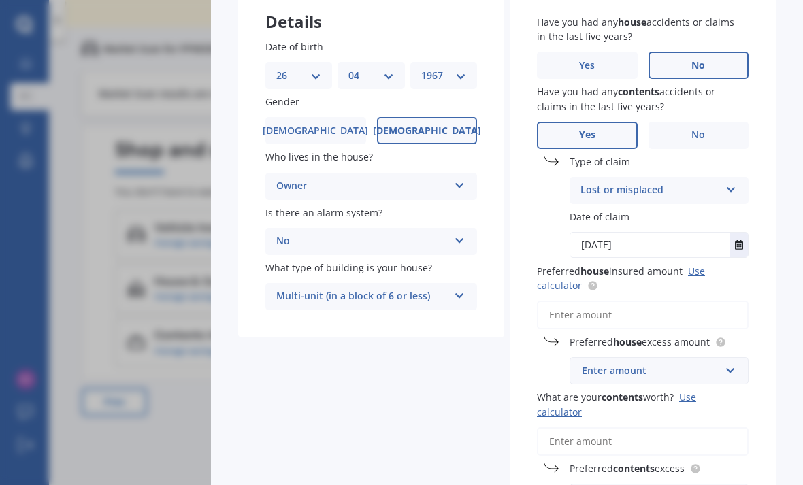
scroll to position [117, 0]
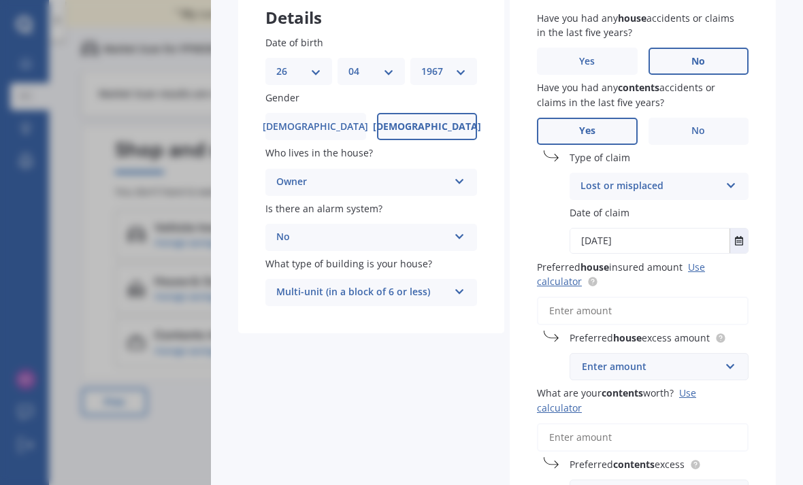
click at [628, 297] on input "Preferred house insured amount Use calculator" at bounding box center [643, 311] width 212 height 29
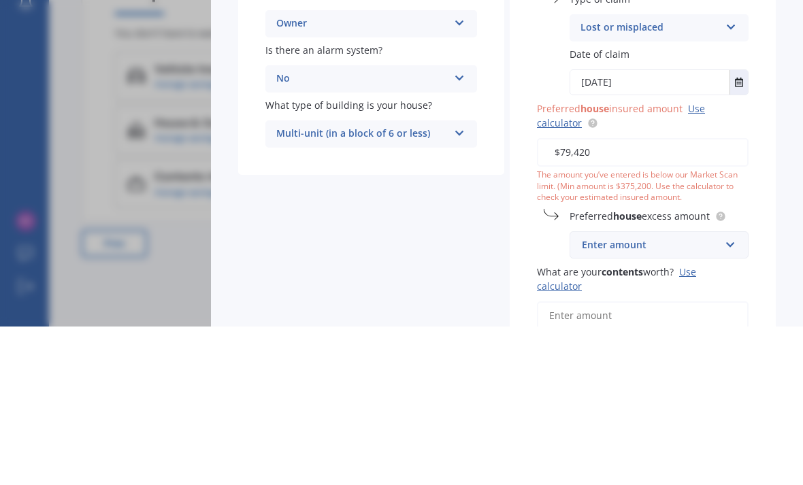
type input "$794,200"
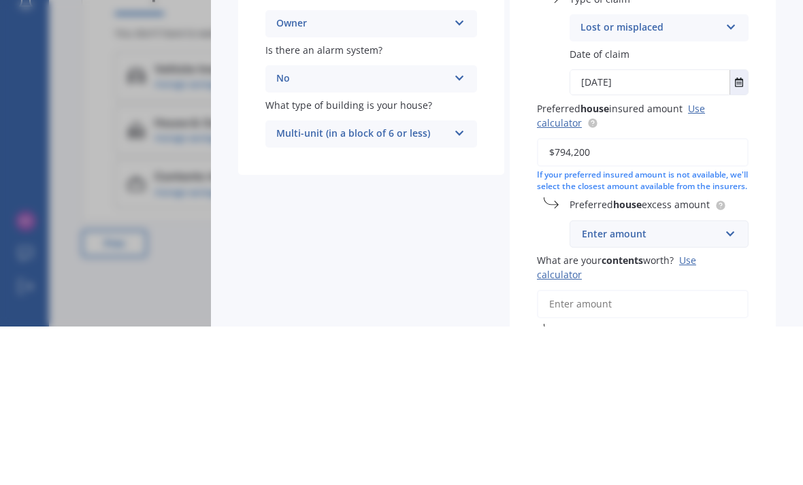
click at [787, 146] on div "House & Contents Market Scan 70 % Let's get to know you and see how we can help…" at bounding box center [507, 242] width 592 height 485
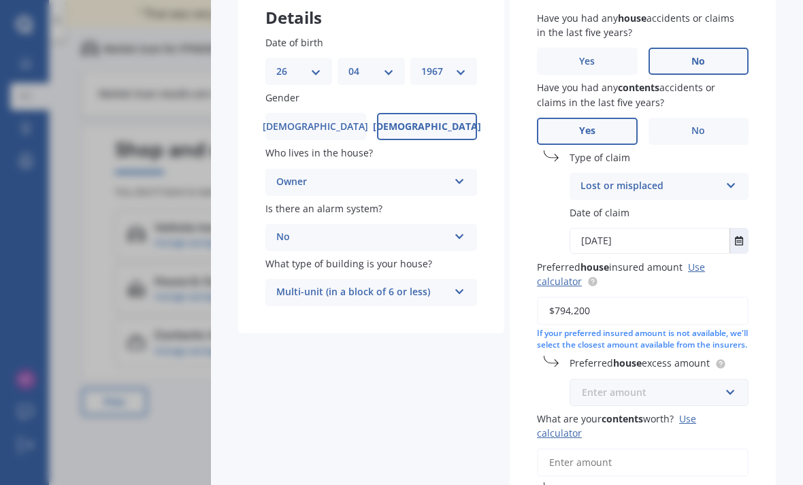
click at [732, 380] on input "text" at bounding box center [654, 393] width 167 height 26
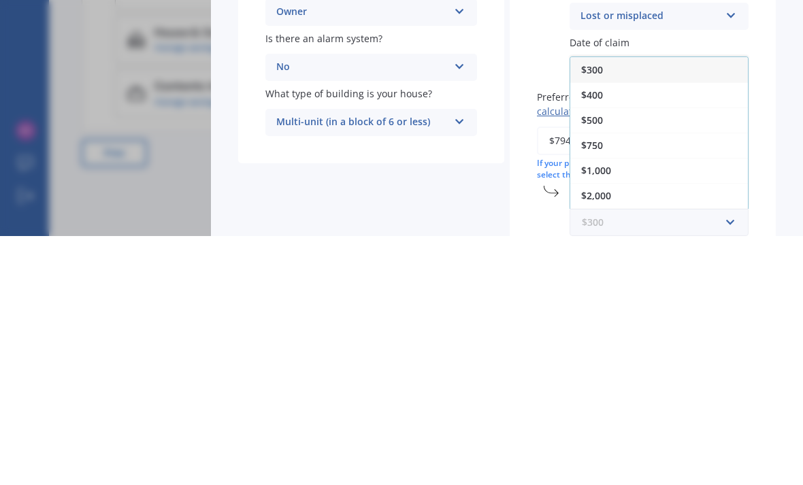
scroll to position [35, 0]
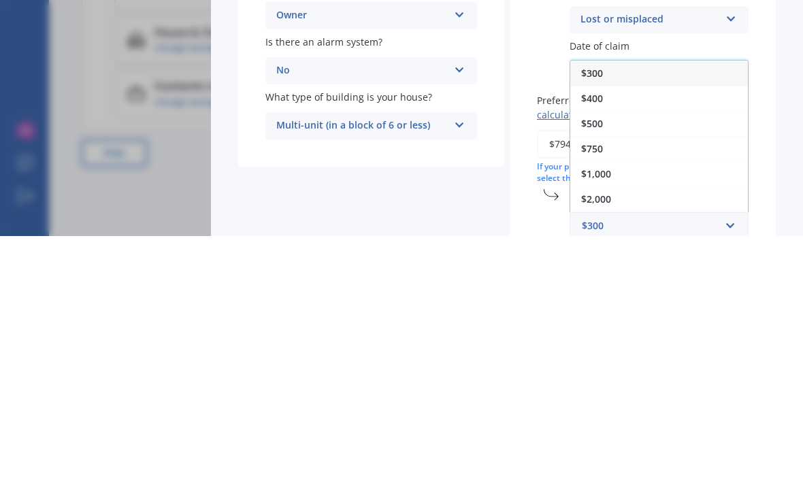
click at [602, 366] on span "$500" at bounding box center [592, 372] width 22 height 13
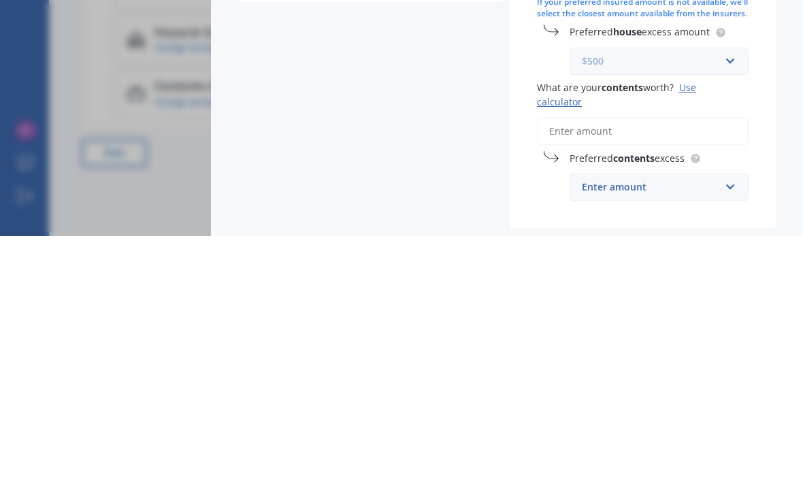
scroll to position [200, 0]
click at [674, 366] on input "What are your contents worth? Use calculator" at bounding box center [643, 380] width 212 height 29
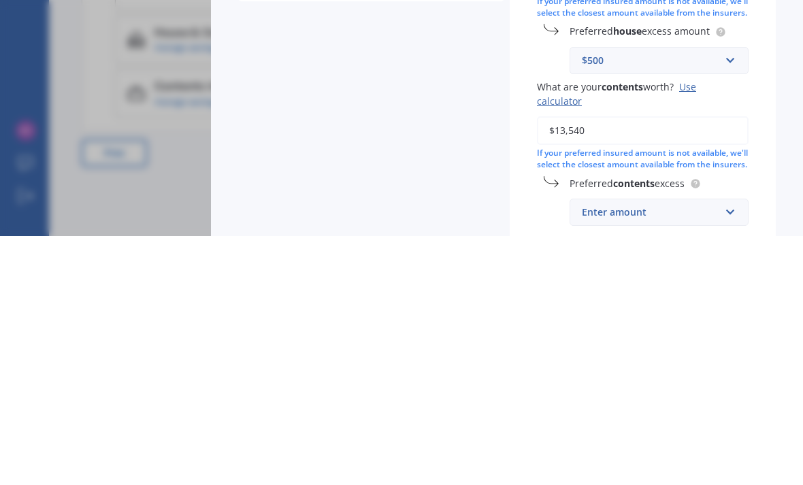
type input "$135,400"
click at [737, 449] on input "text" at bounding box center [654, 462] width 167 height 26
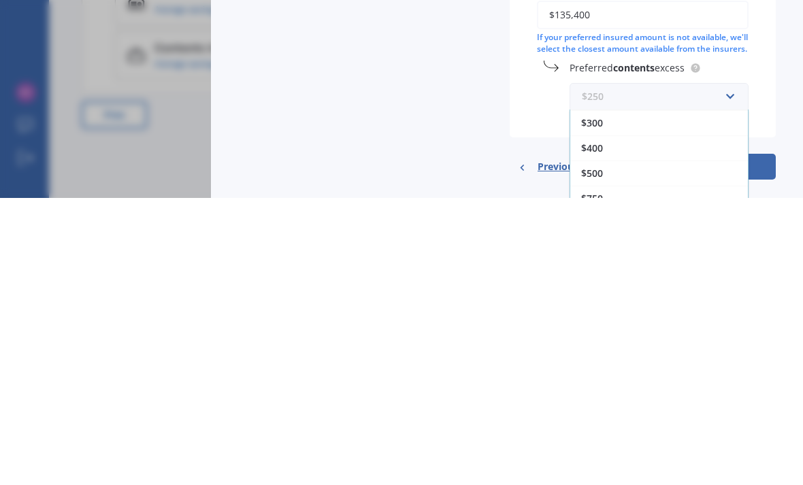
scroll to position [25, 0]
click at [610, 448] on div "$500" at bounding box center [660, 460] width 178 height 25
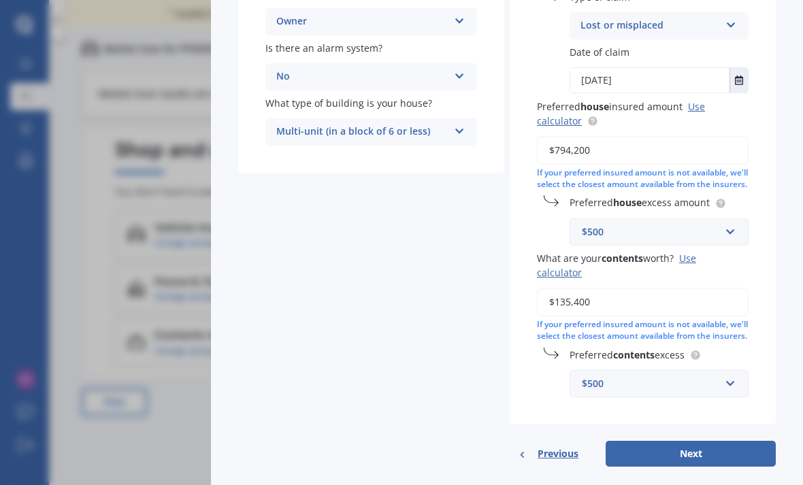
click at [698, 441] on button "Next" at bounding box center [691, 454] width 170 height 26
select select "26"
select select "04"
select select "1967"
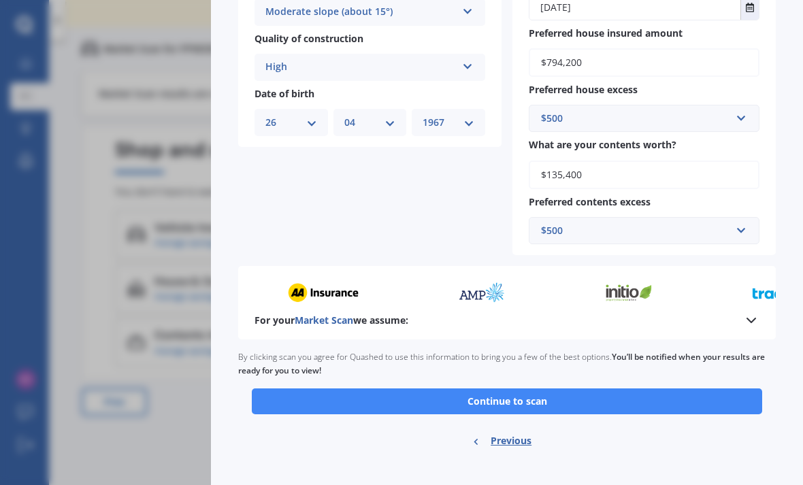
scroll to position [526, 0]
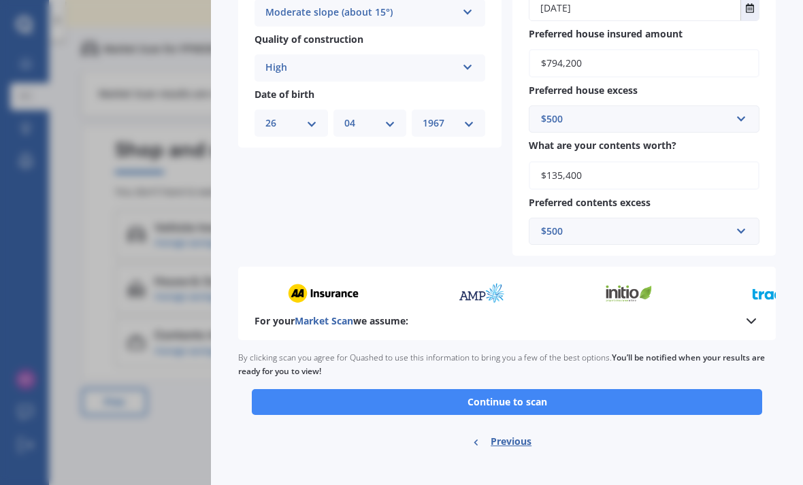
click at [539, 389] on button "Continue to scan" at bounding box center [507, 402] width 511 height 26
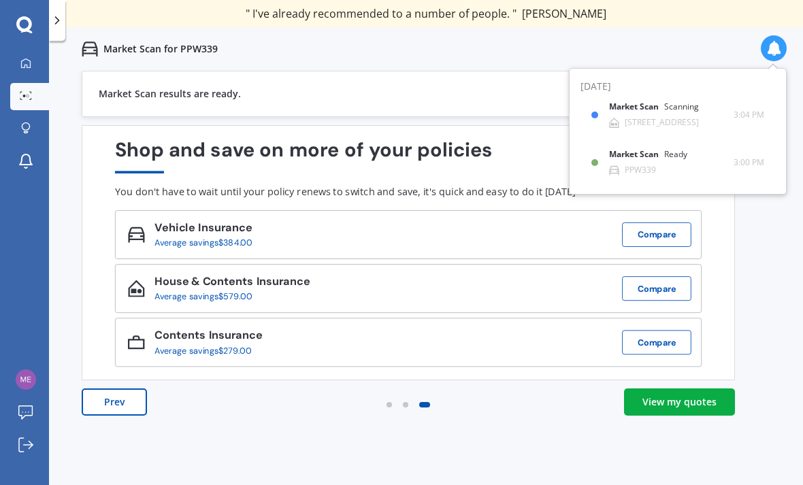
click at [689, 396] on div "View my quotes" at bounding box center [680, 403] width 74 height 14
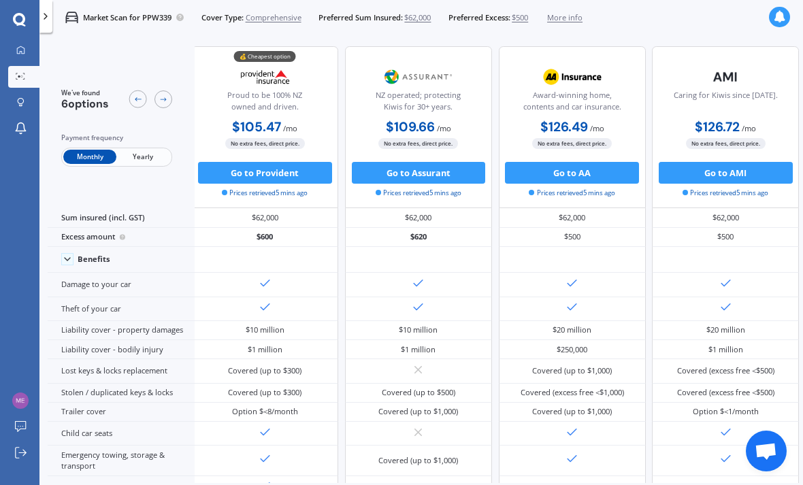
scroll to position [0, 5]
click at [50, 11] on div at bounding box center [45, 16] width 13 height 33
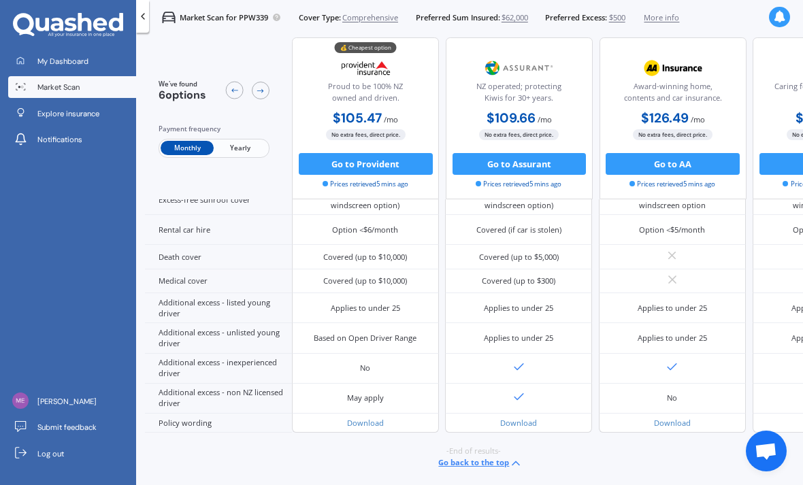
scroll to position [742, 0]
click at [261, 91] on icon at bounding box center [260, 90] width 9 height 9
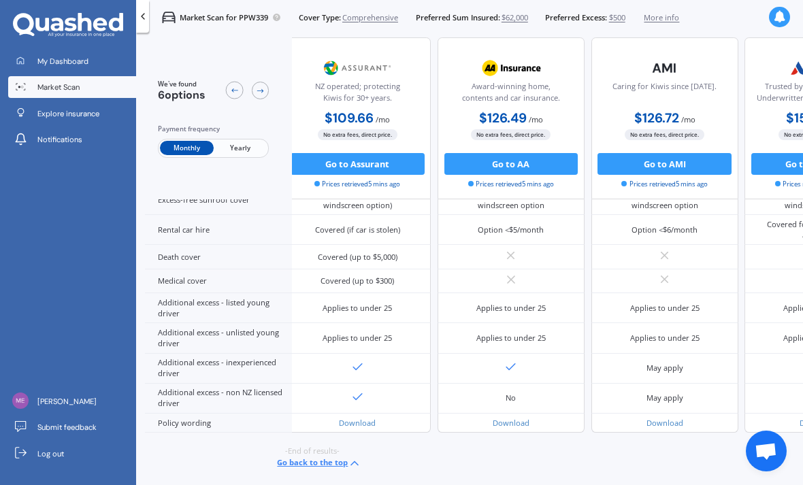
scroll to position [742, 229]
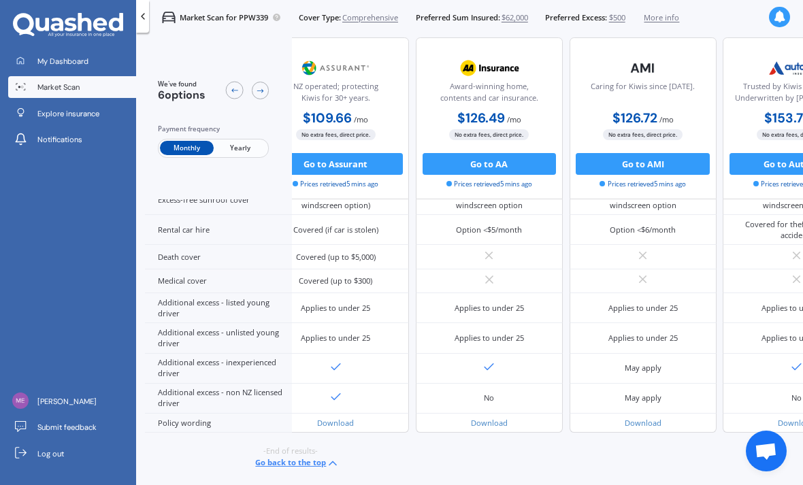
click at [96, 114] on span "Explore insurance" at bounding box center [68, 113] width 62 height 11
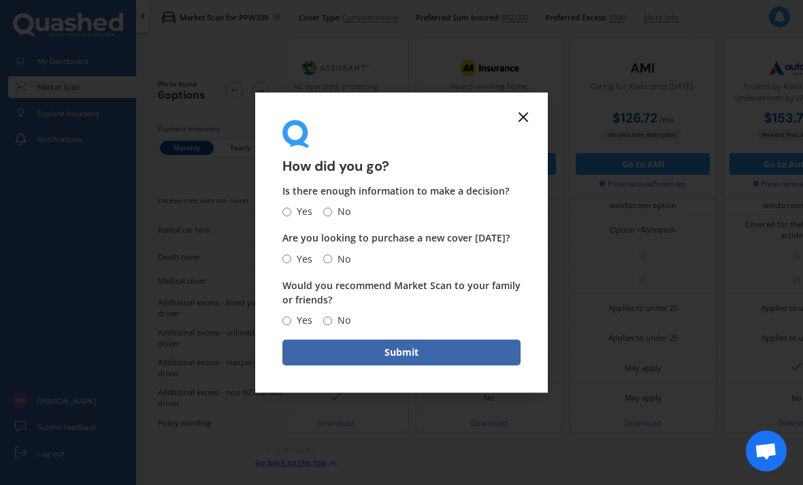
click at [524, 117] on icon at bounding box center [523, 117] width 16 height 16
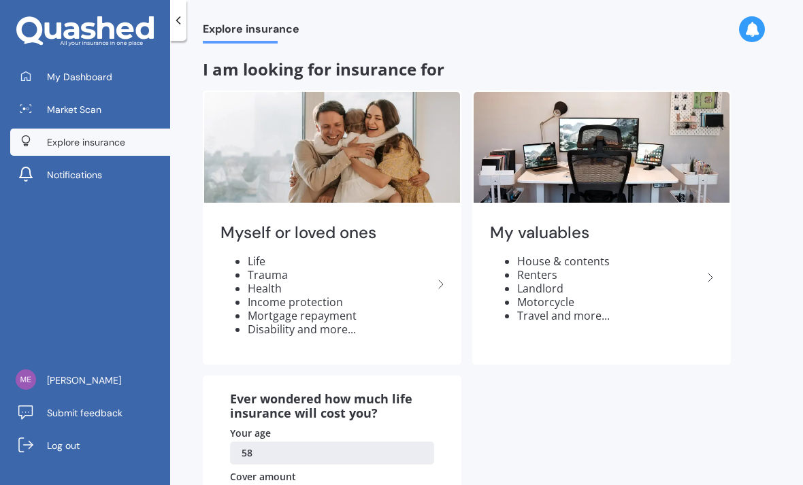
click at [82, 109] on span "Market Scan" at bounding box center [74, 110] width 54 height 14
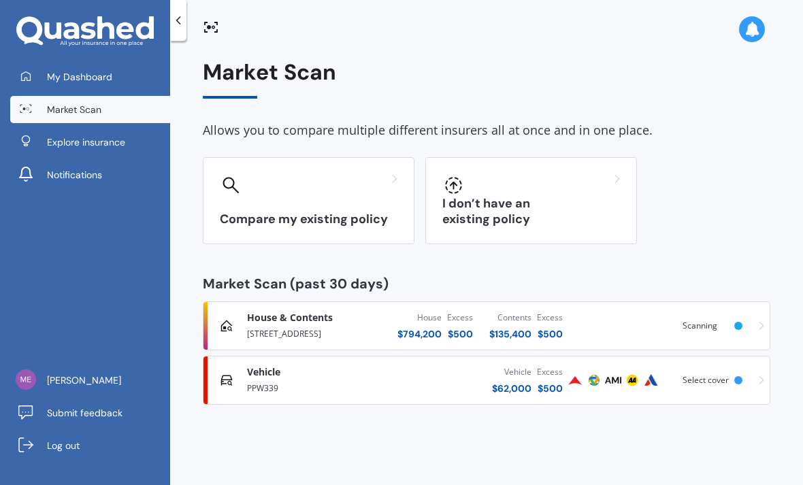
click at [630, 319] on div "House & Contents High [STREET_ADDRESS][GEOGRAPHIC_DATA] $ 794,200 Excess $ 500 …" at bounding box center [487, 326] width 556 height 41
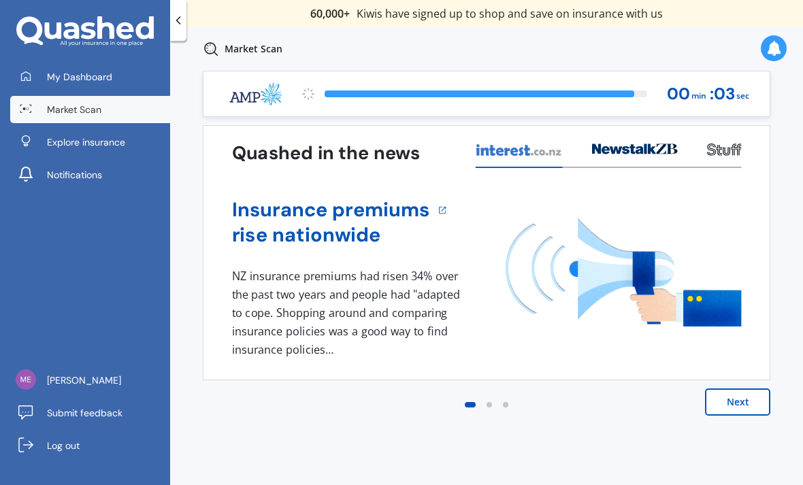
click at [745, 400] on button "Next" at bounding box center [737, 402] width 65 height 27
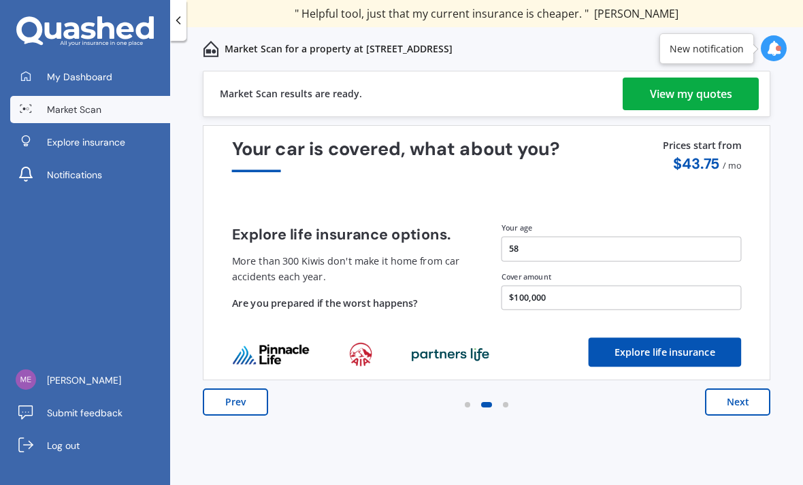
click at [739, 400] on button "Next" at bounding box center [737, 402] width 65 height 27
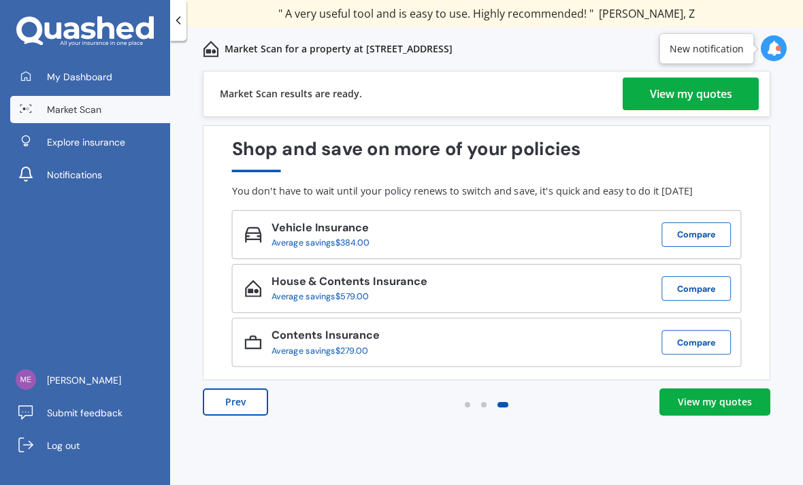
click at [734, 401] on div "View my quotes" at bounding box center [715, 403] width 74 height 14
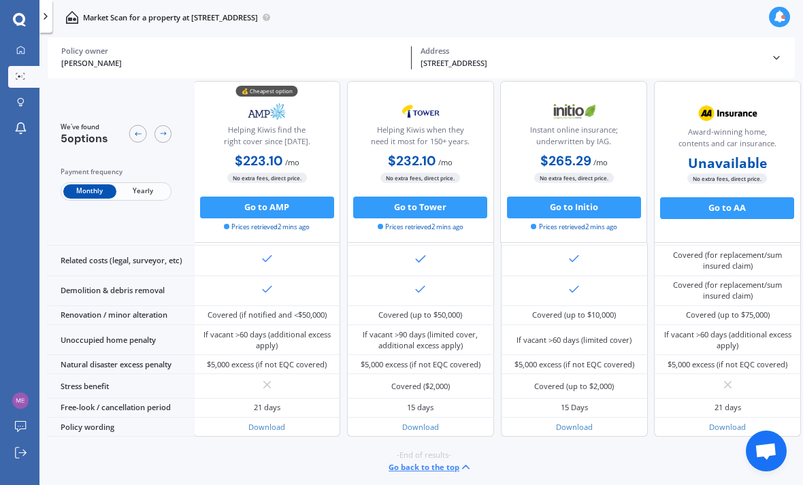
scroll to position [800, 1]
